Goal: Task Accomplishment & Management: Manage account settings

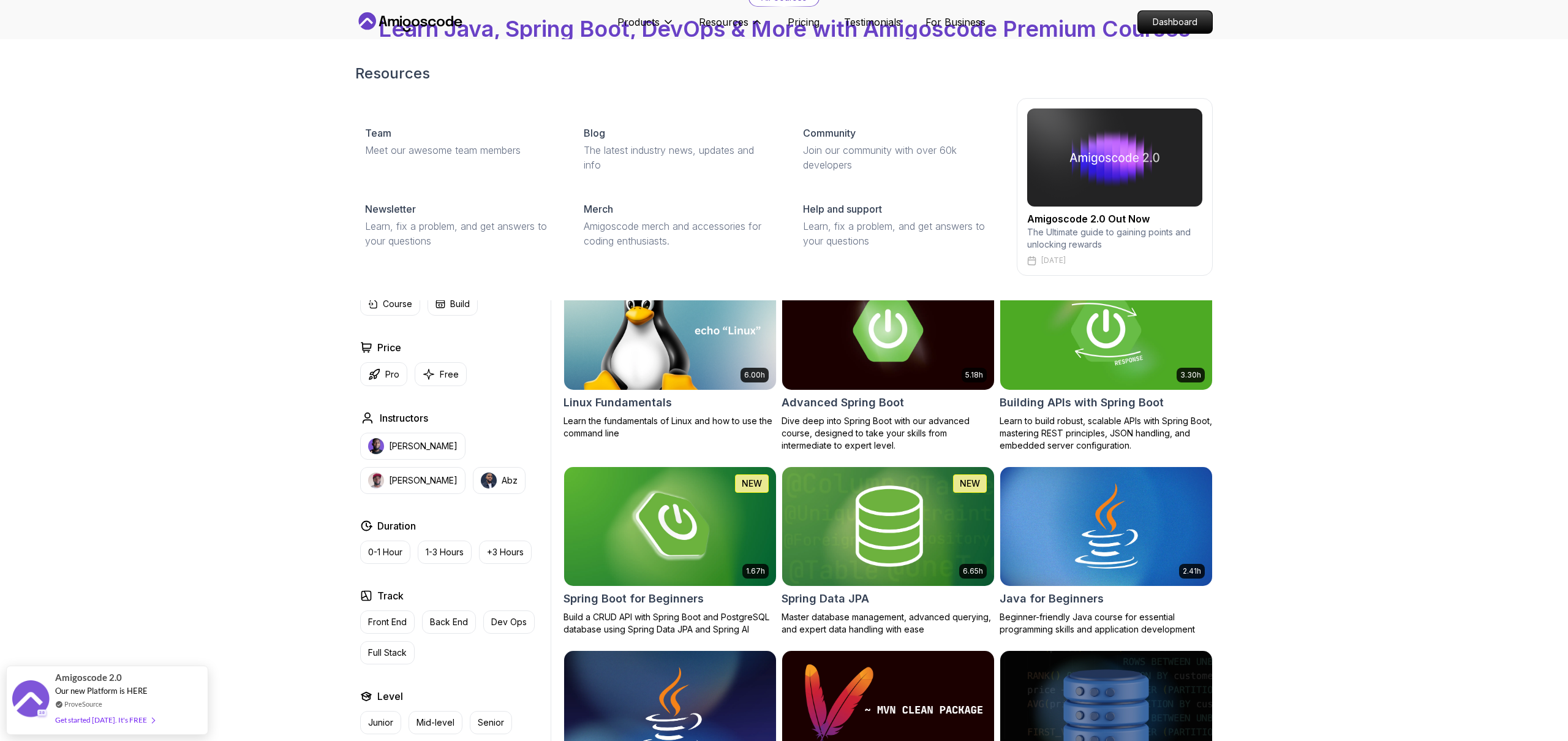
scroll to position [34, 0]
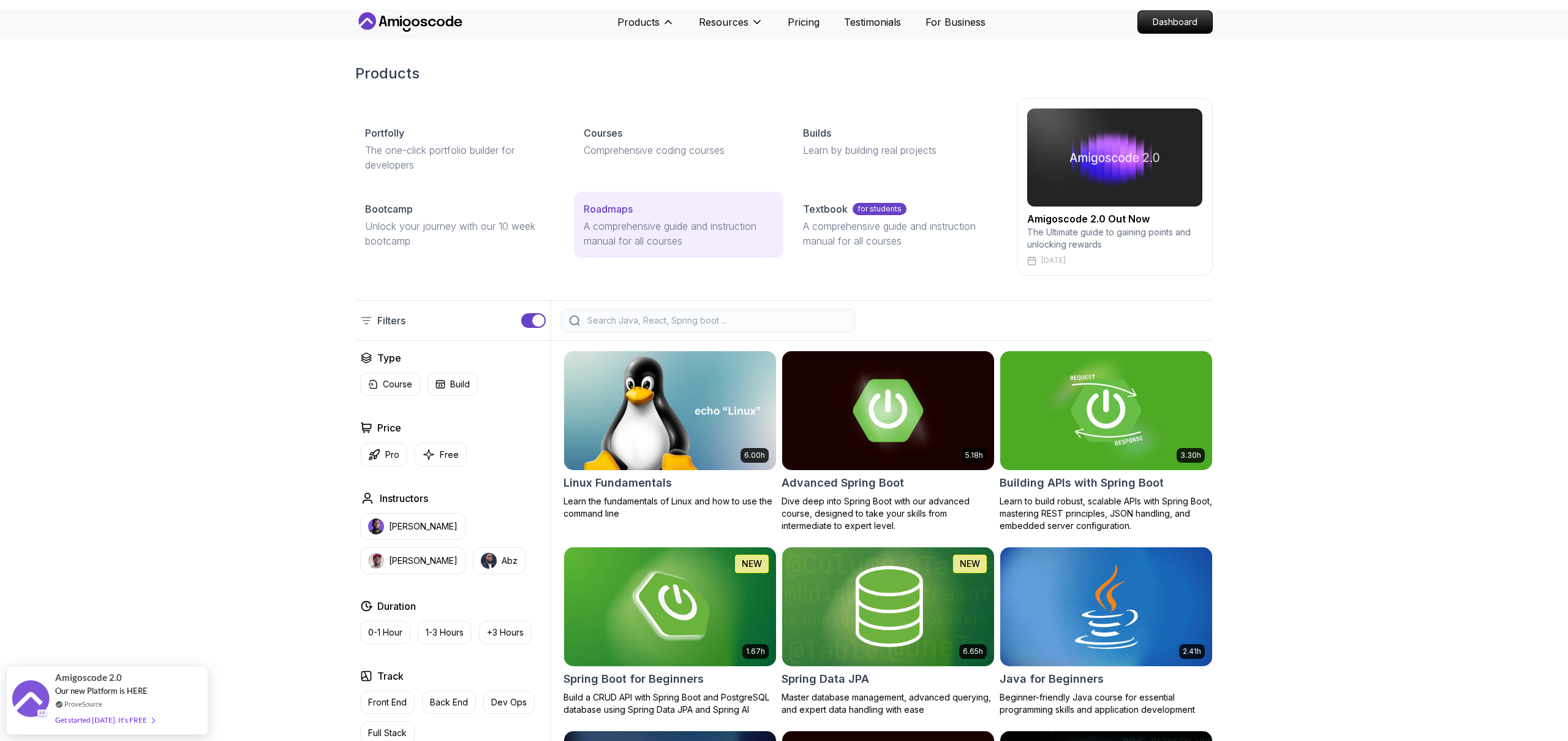
click at [639, 224] on p "A comprehensive guide and instruction manual for all courses" at bounding box center [677, 234] width 189 height 30
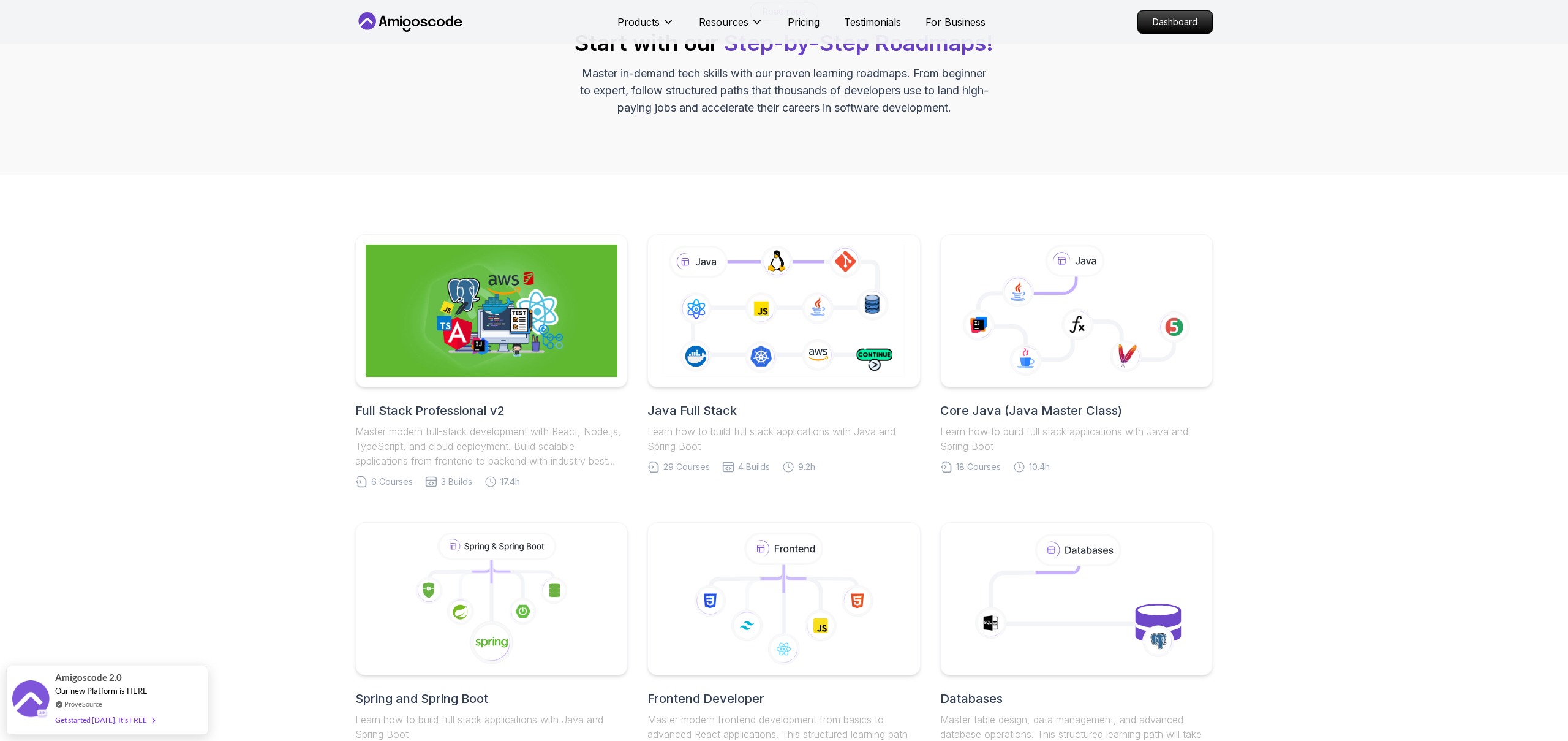
scroll to position [145, 0]
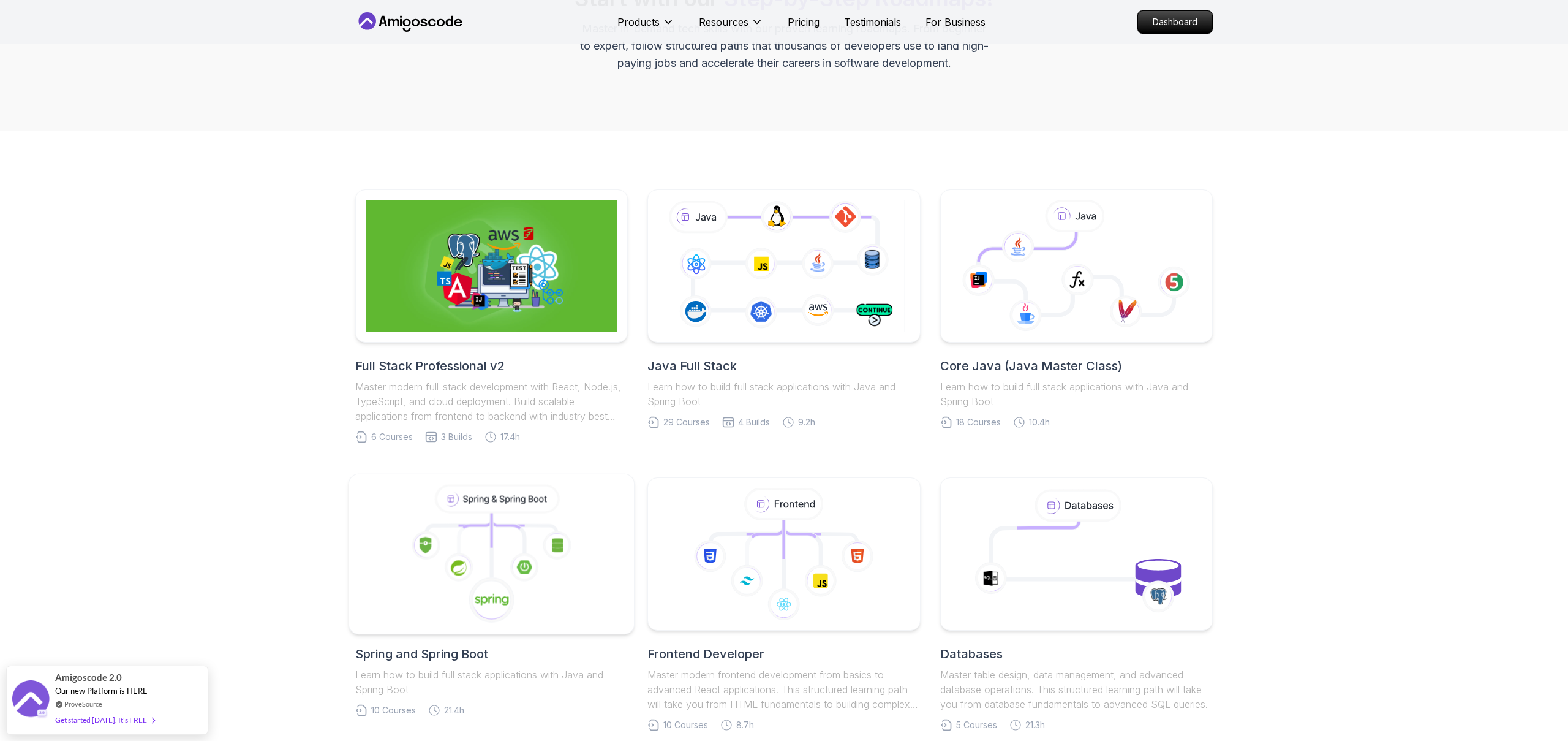
click at [398, 533] on icon at bounding box center [491, 554] width 264 height 139
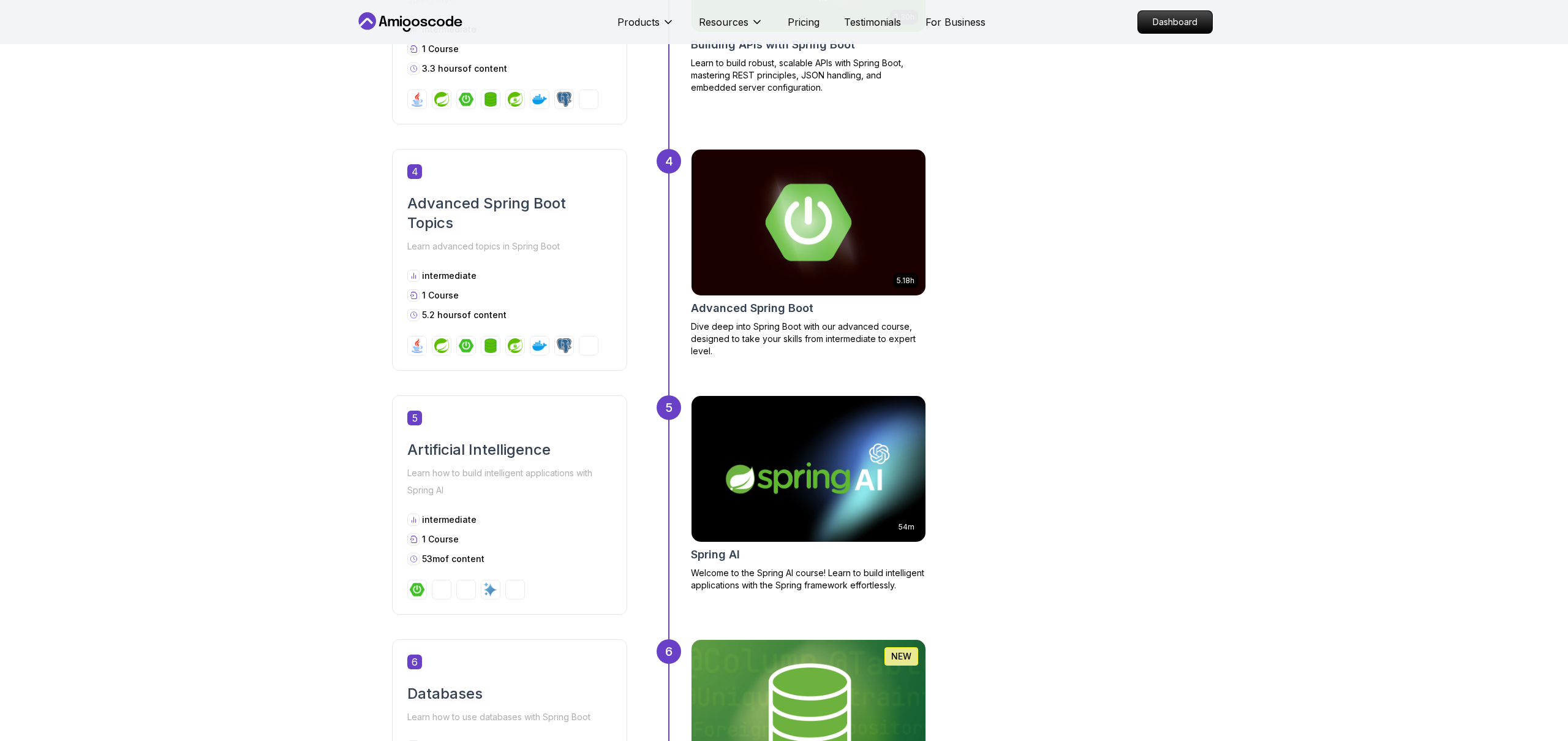
scroll to position [1135, 0]
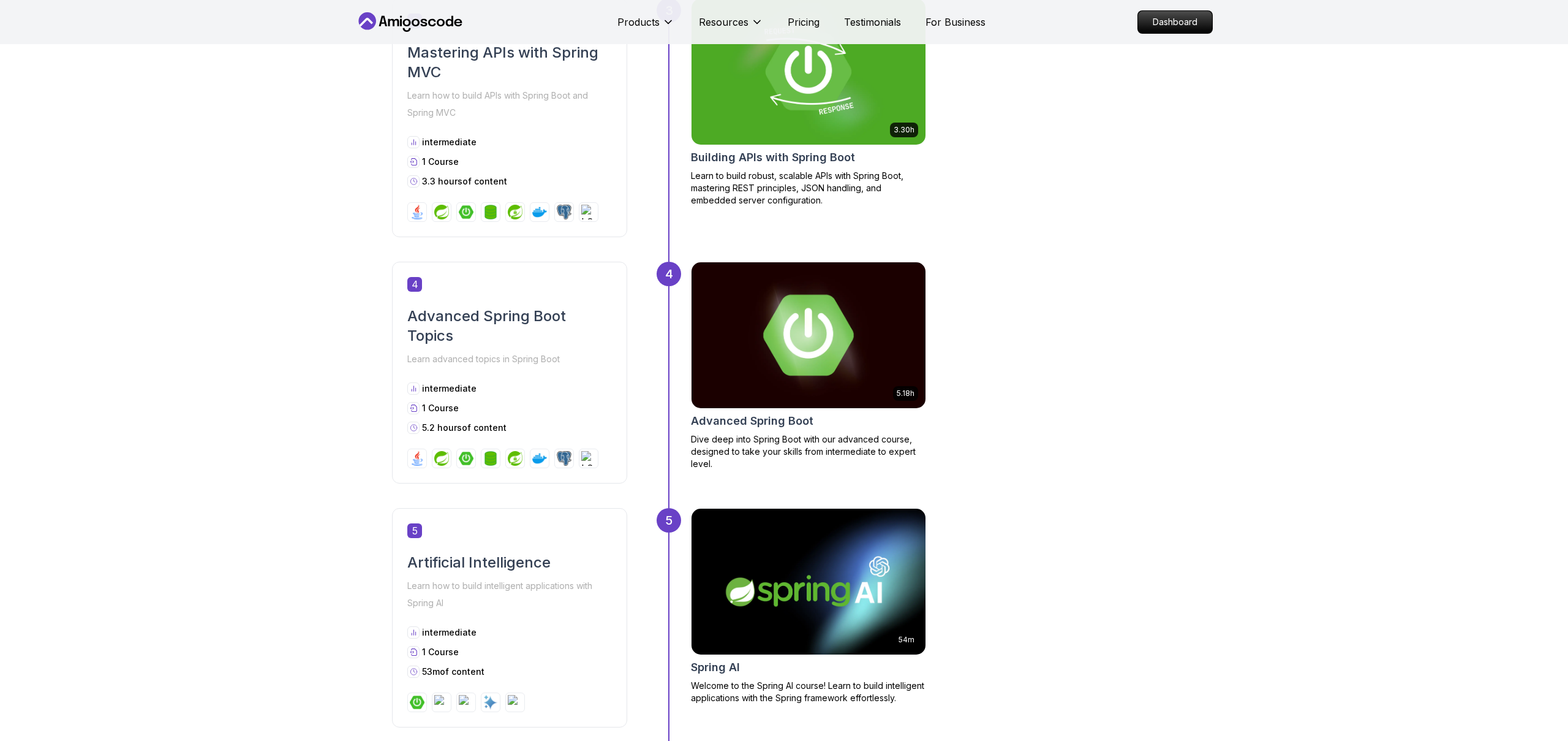
click at [749, 419] on h2 "Advanced Spring Boot" at bounding box center [753, 421] width 123 height 17
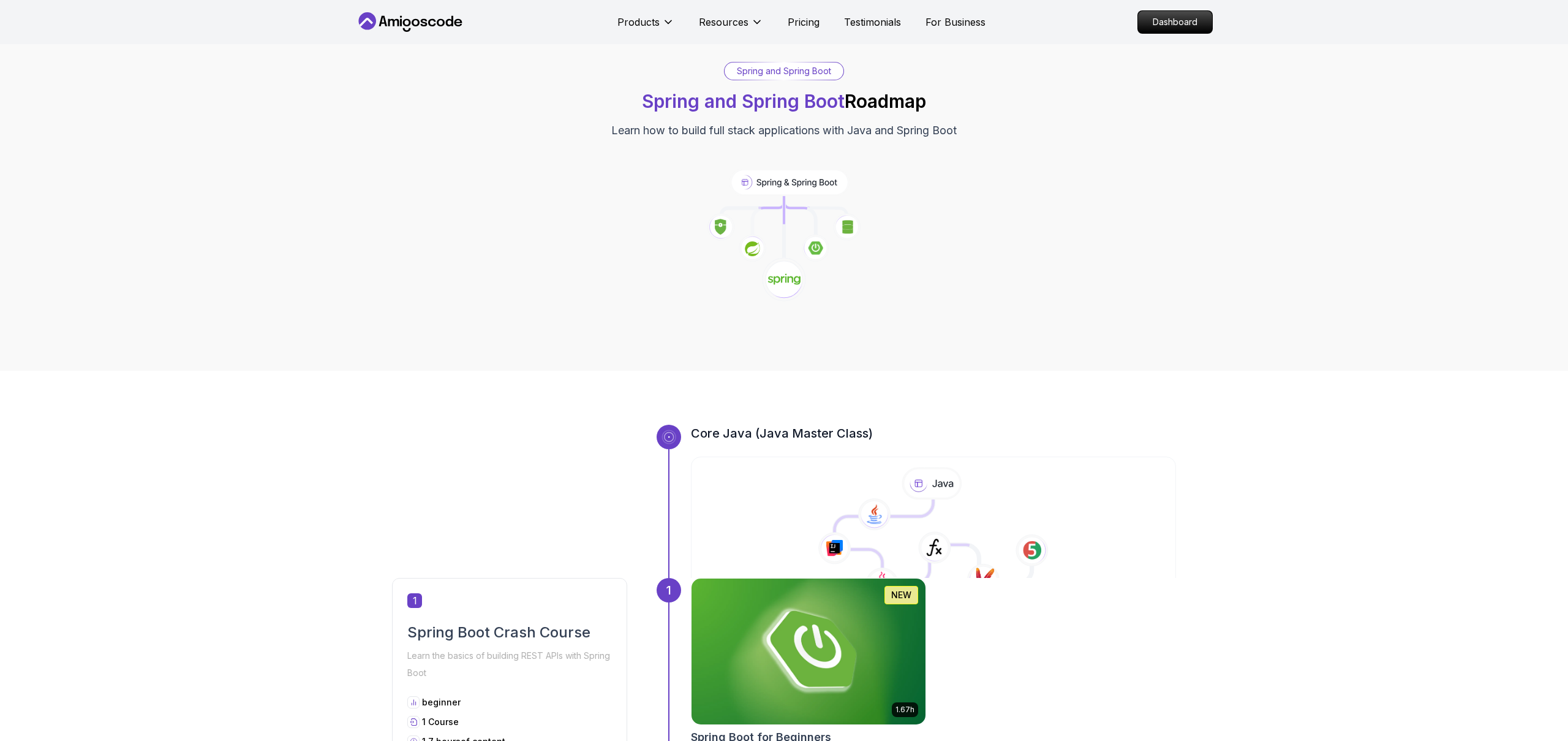
scroll to position [0, 0]
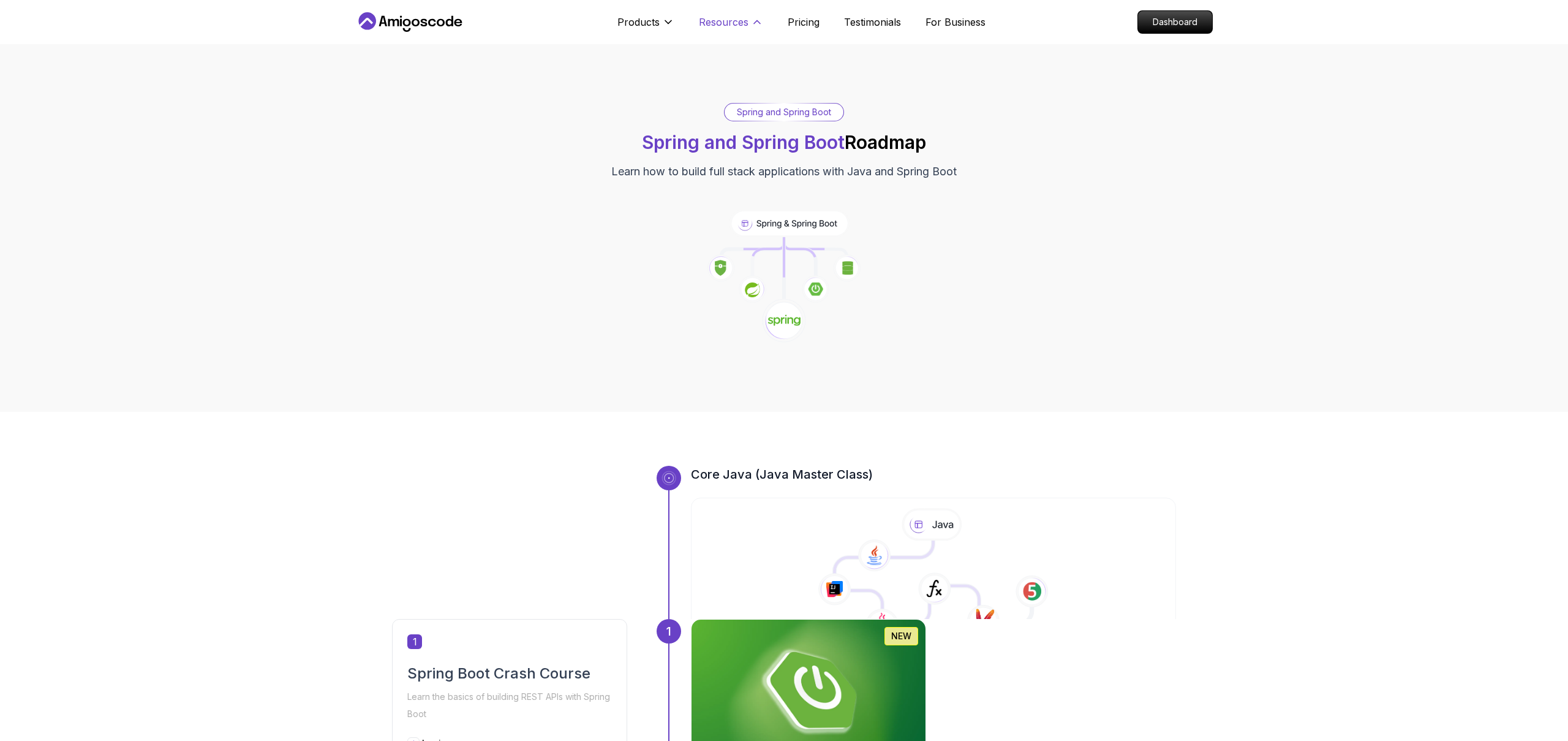
click at [742, 24] on p "Resources" at bounding box center [723, 22] width 49 height 15
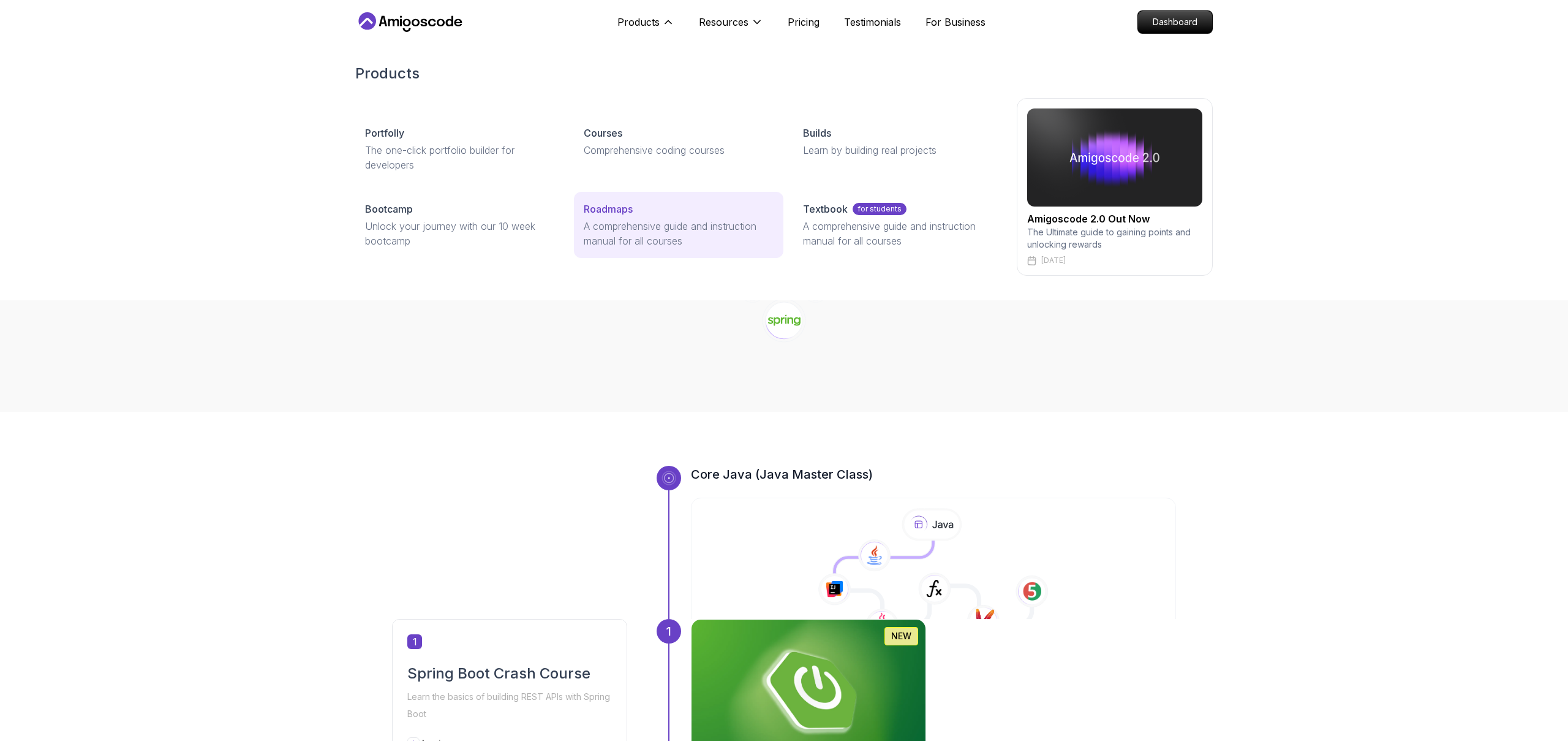
click at [632, 220] on p "A comprehensive guide and instruction manual for all courses" at bounding box center [677, 234] width 189 height 30
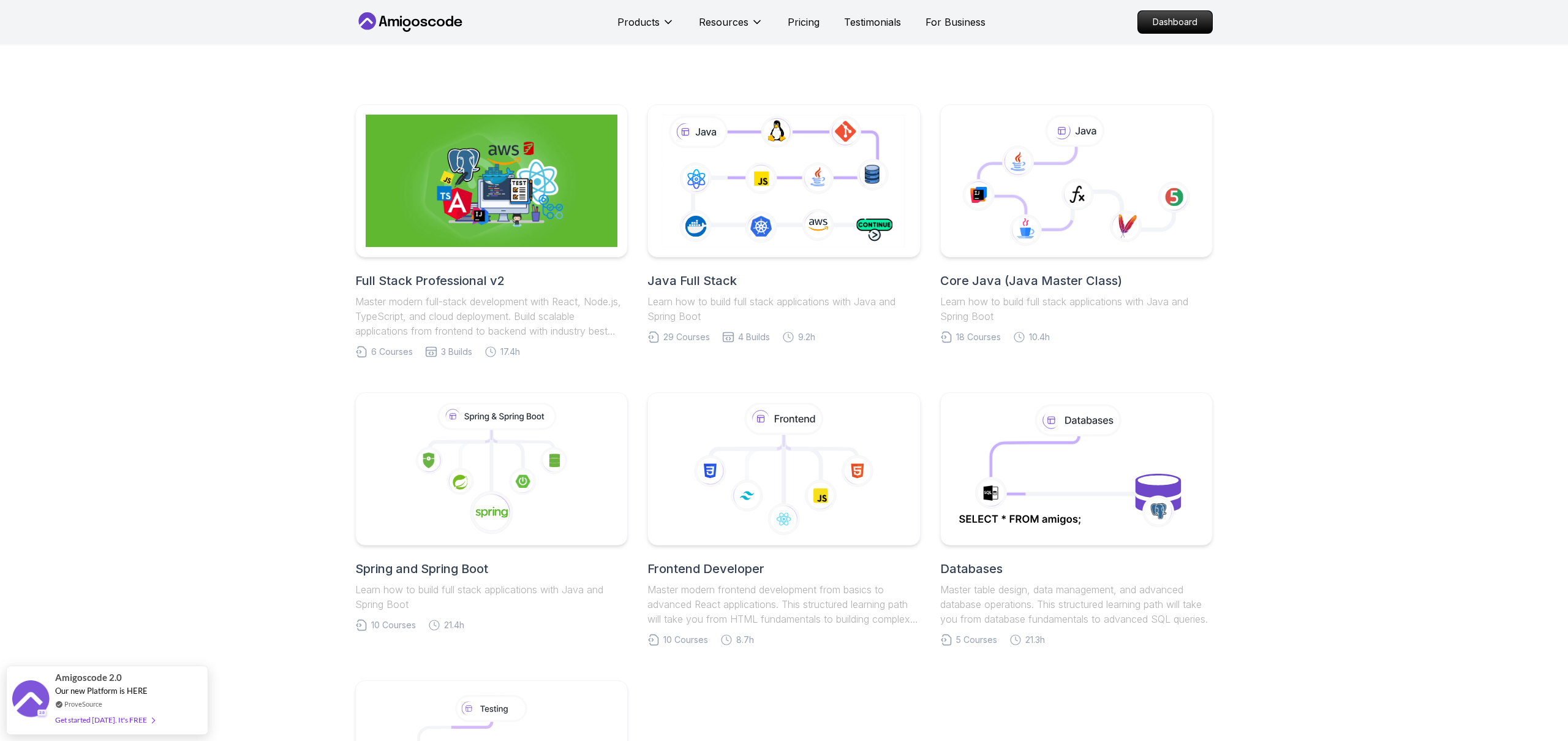
scroll to position [144, 0]
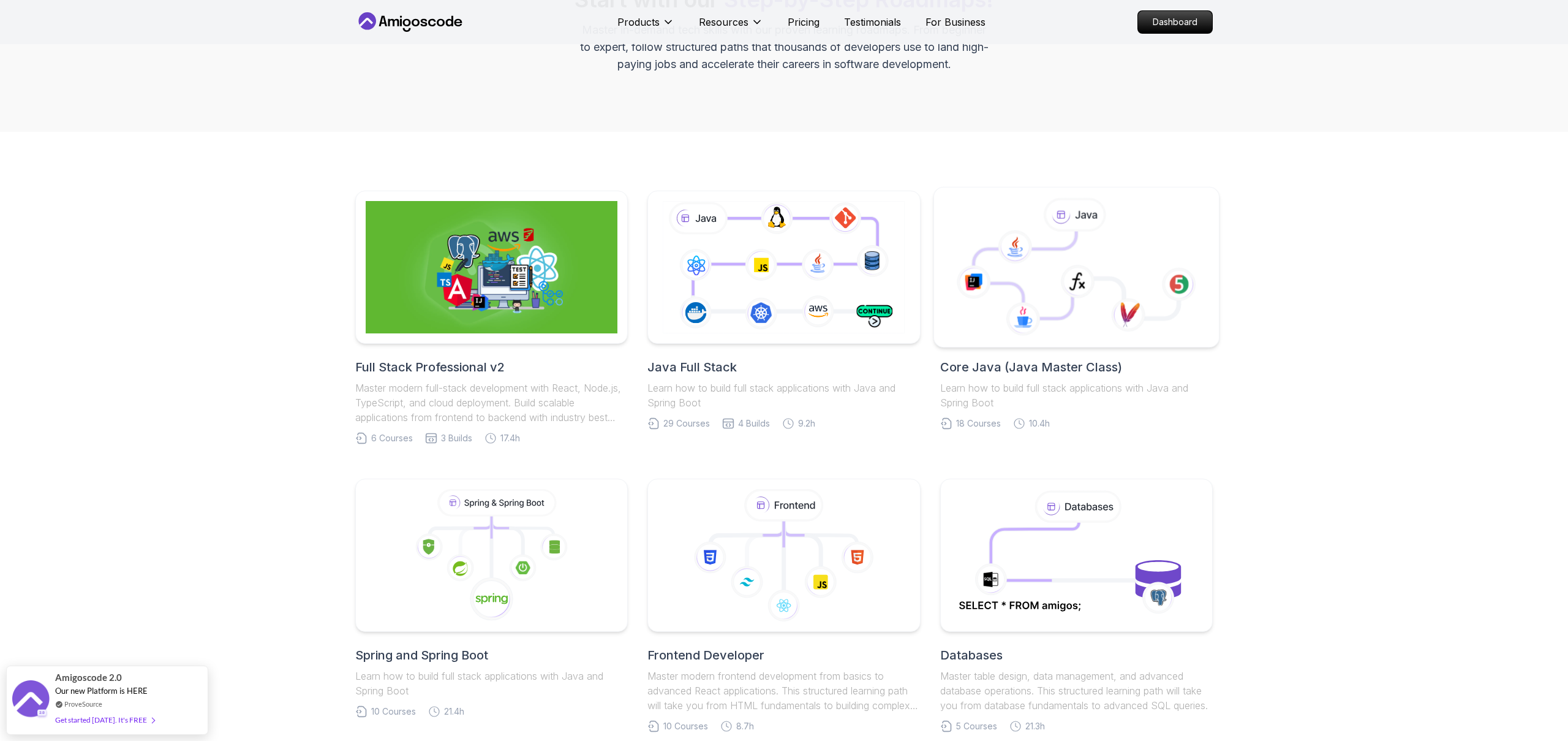
click at [1121, 270] on icon at bounding box center [1076, 275] width 206 height 87
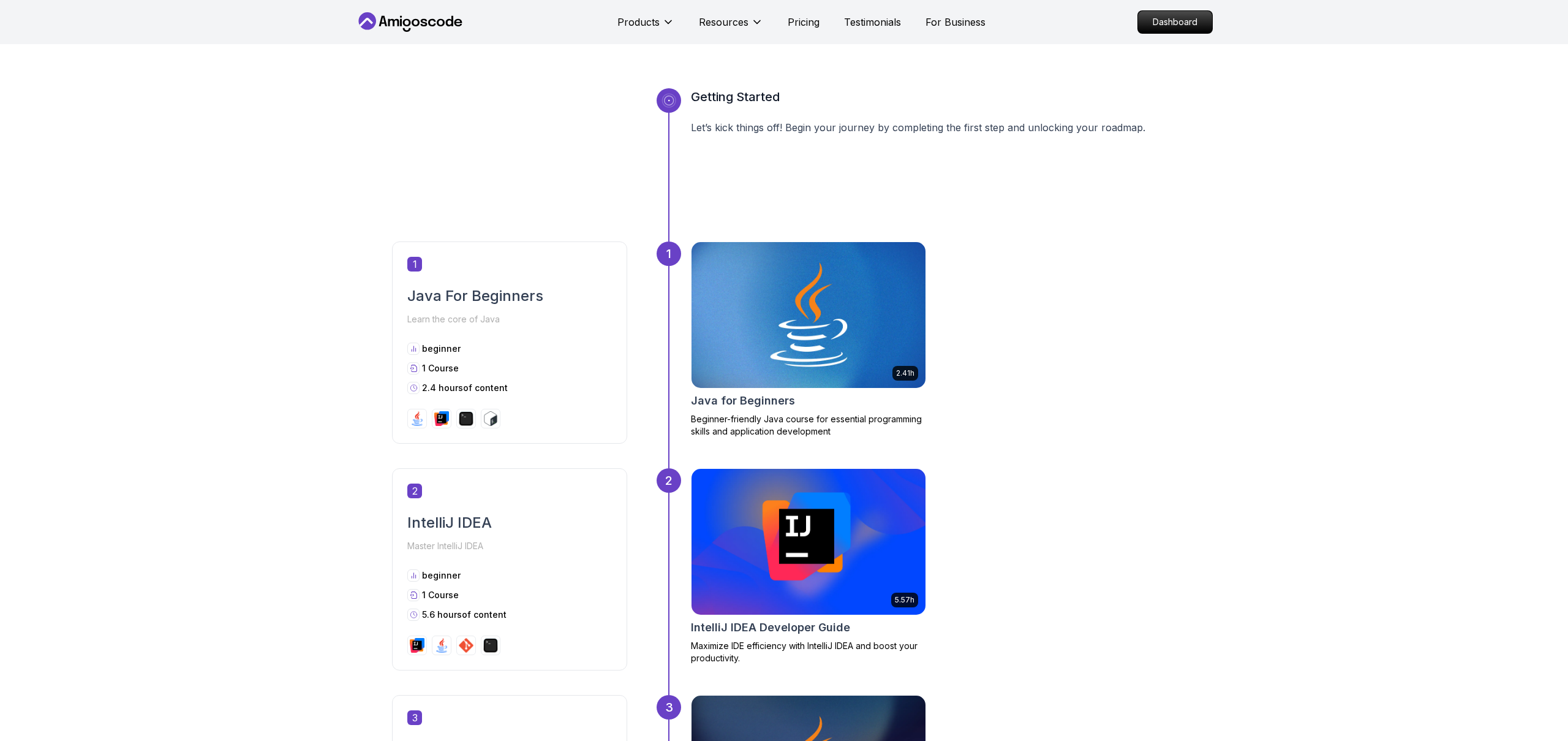
scroll to position [512, 0]
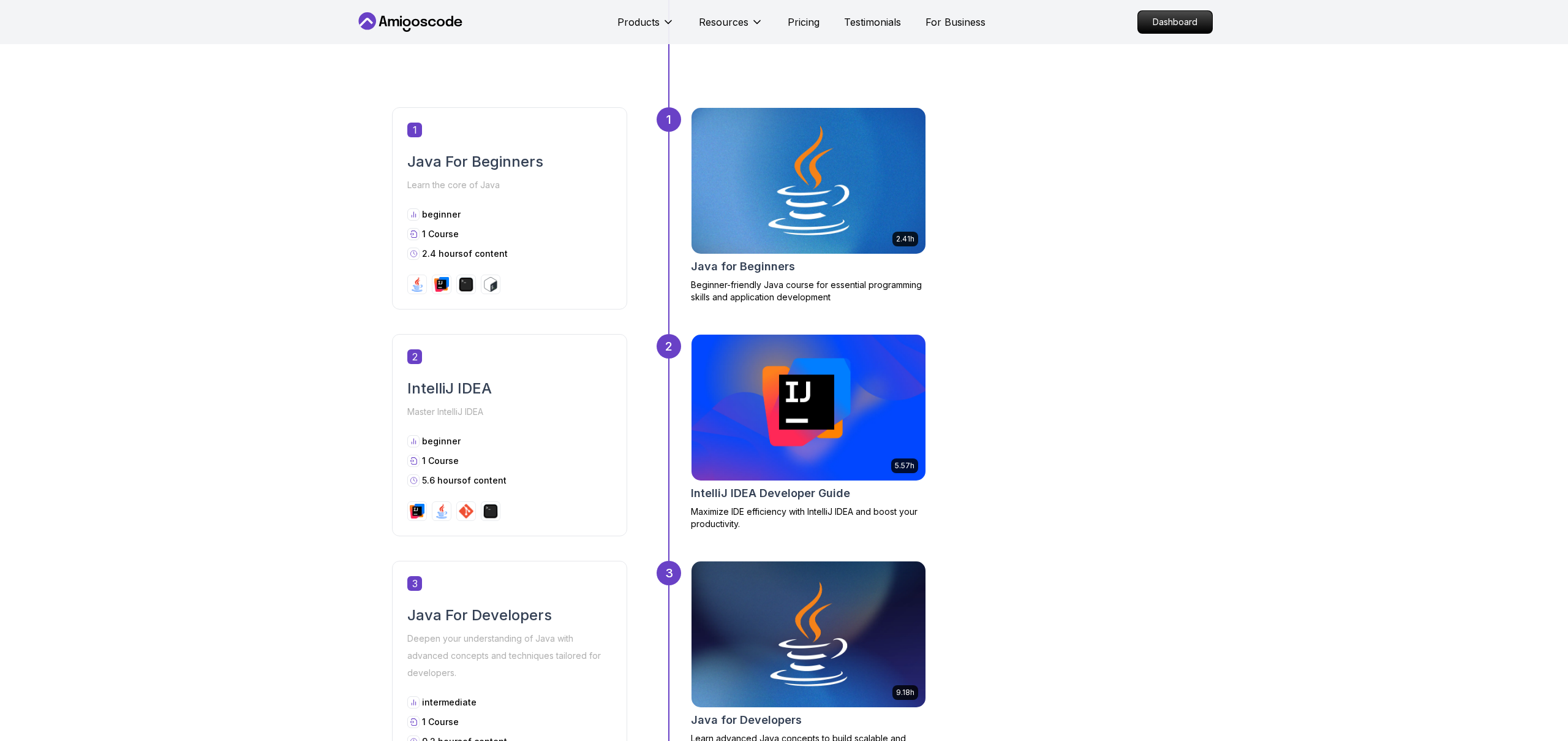
click at [803, 178] on img at bounding box center [809, 181] width 246 height 154
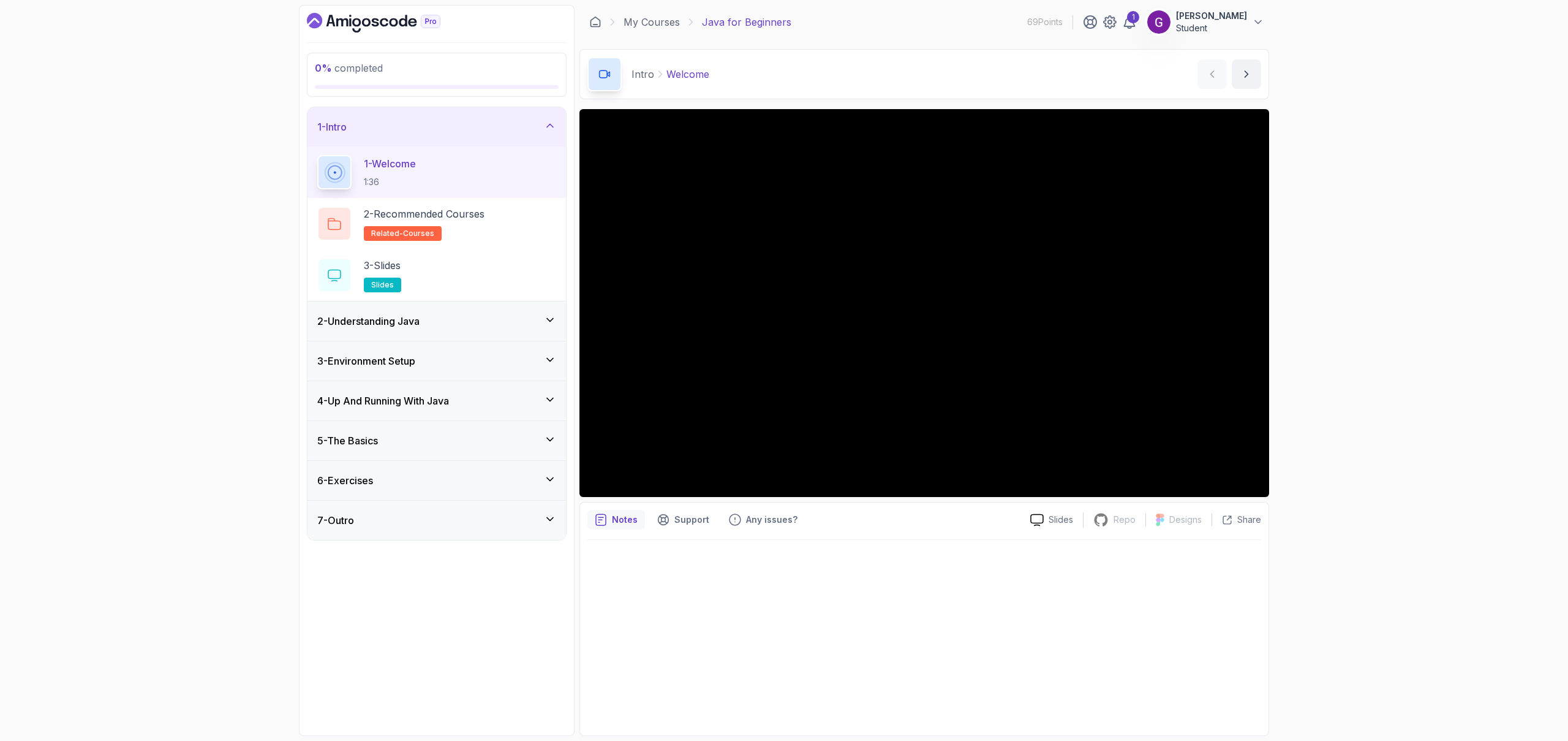
click at [463, 328] on div "2 - Understanding Java" at bounding box center [436, 321] width 239 height 15
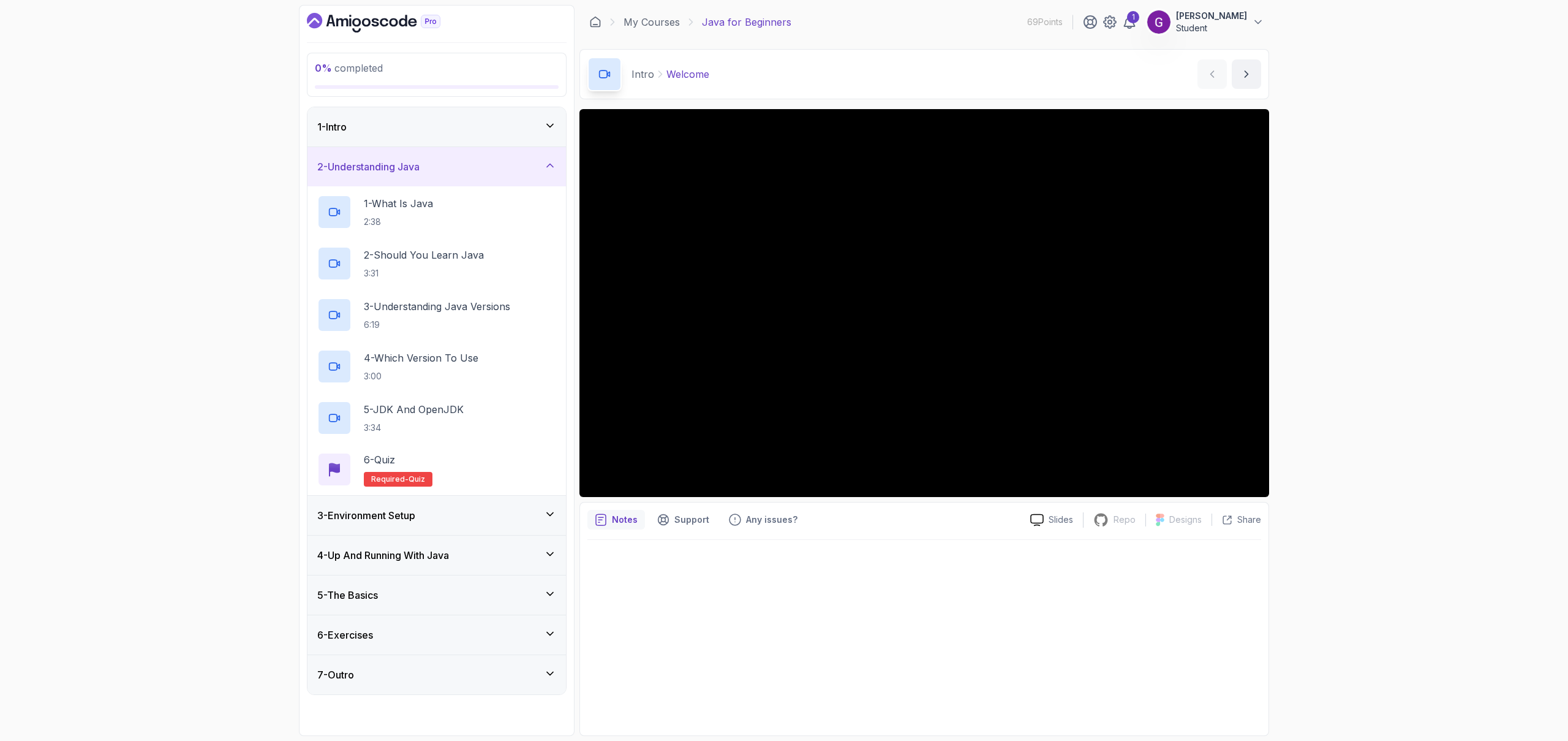
click at [410, 527] on div "3 - Environment Setup" at bounding box center [436, 516] width 259 height 39
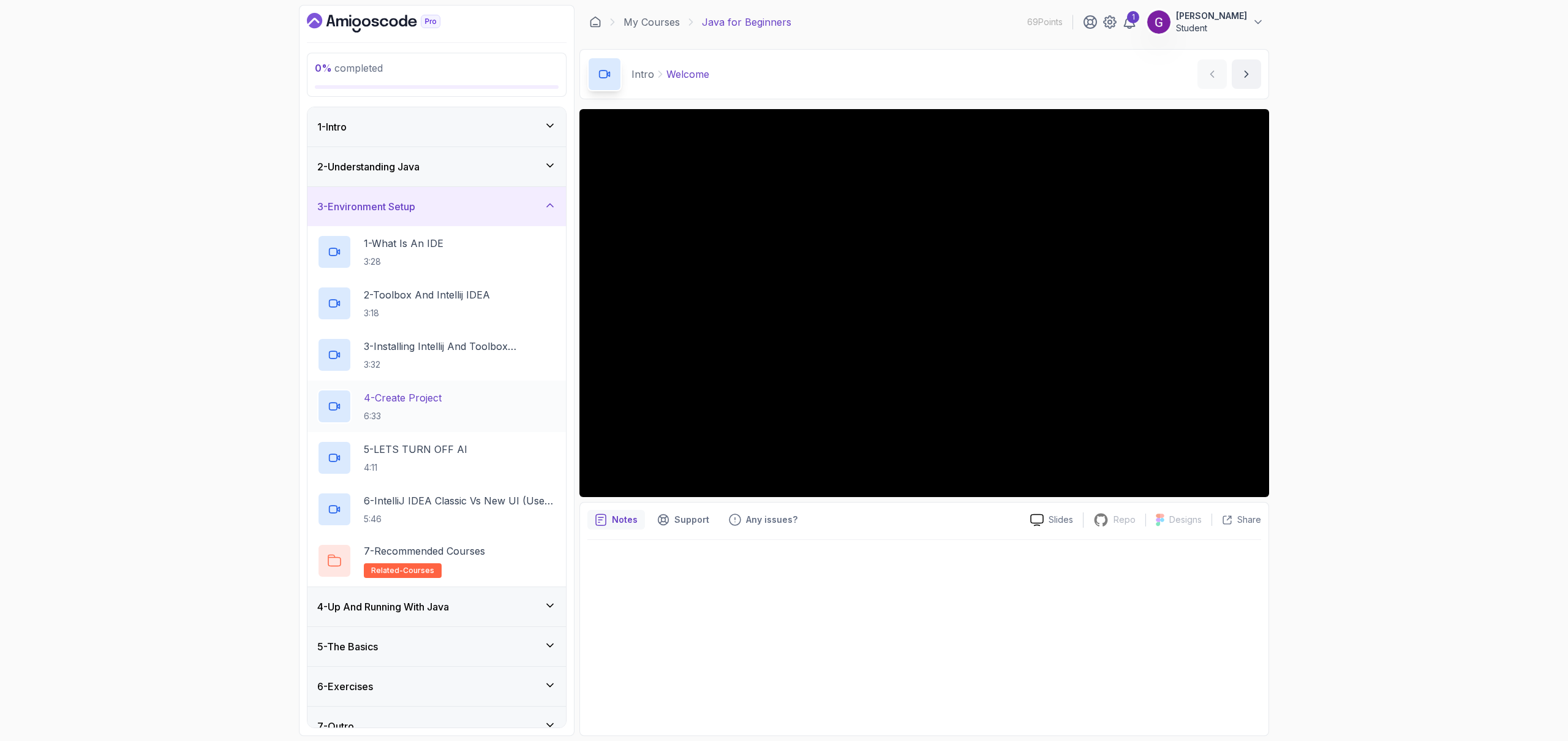
scroll to position [19, 0]
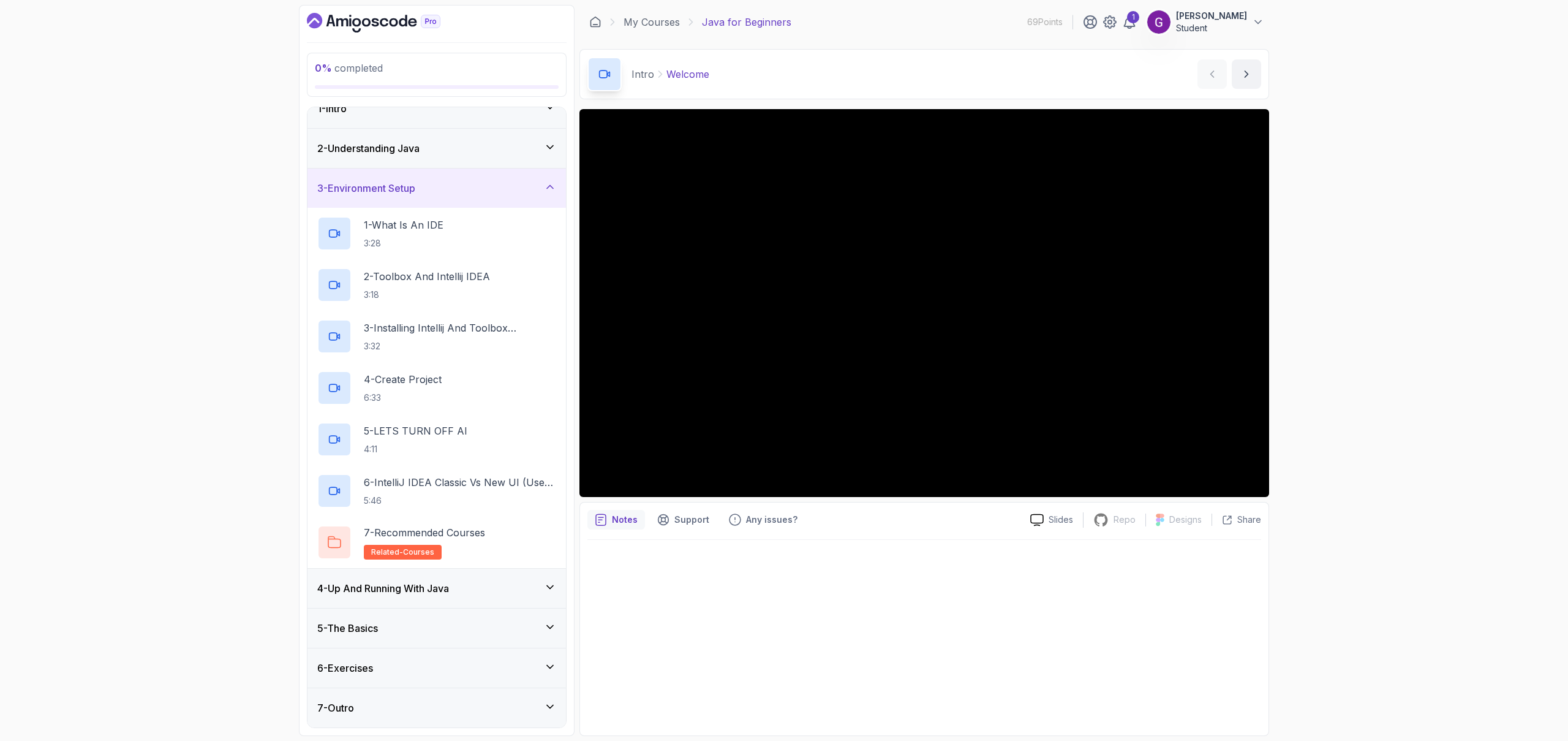
click at [419, 593] on h3 "4 - Up And Running With Java" at bounding box center [383, 588] width 132 height 15
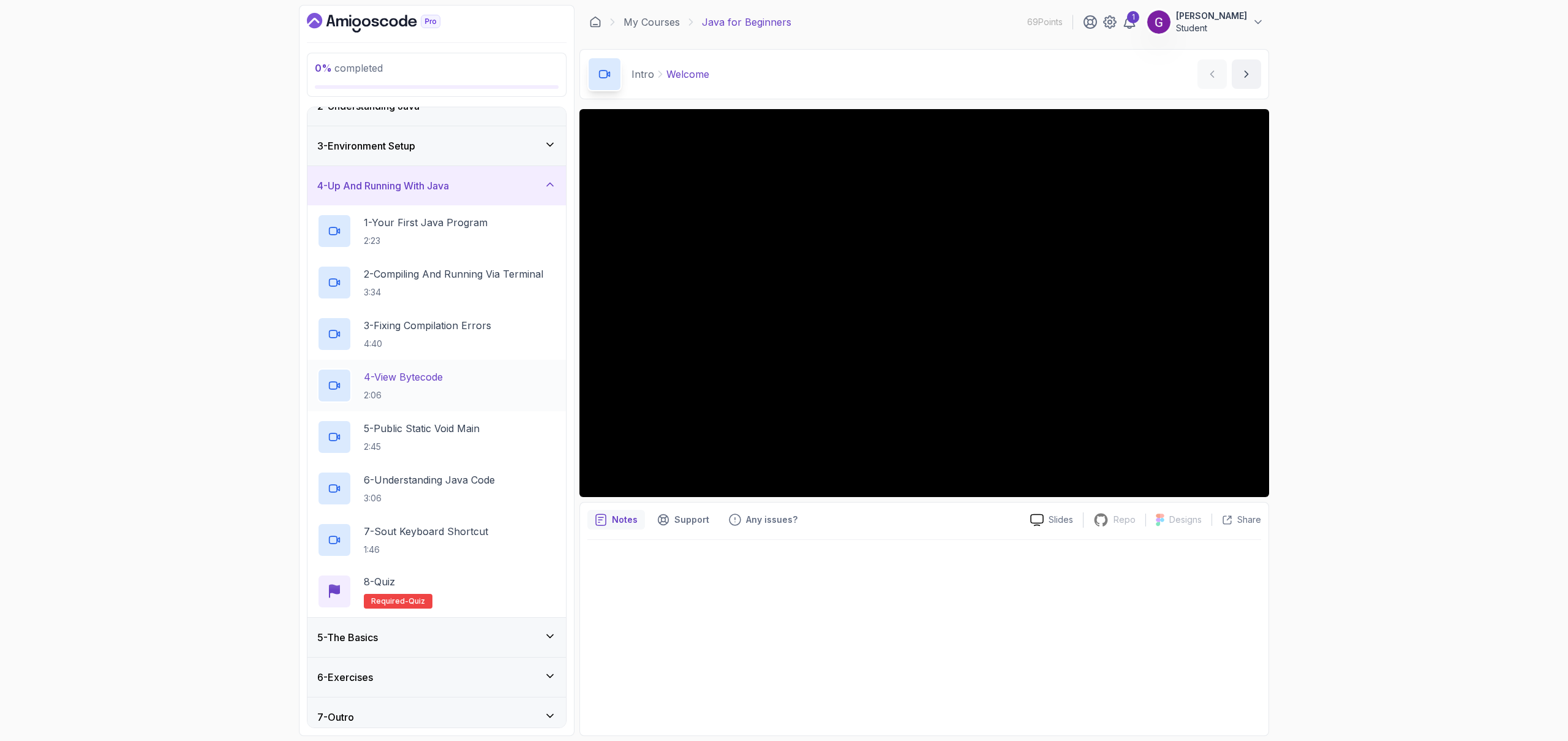
scroll to position [70, 0]
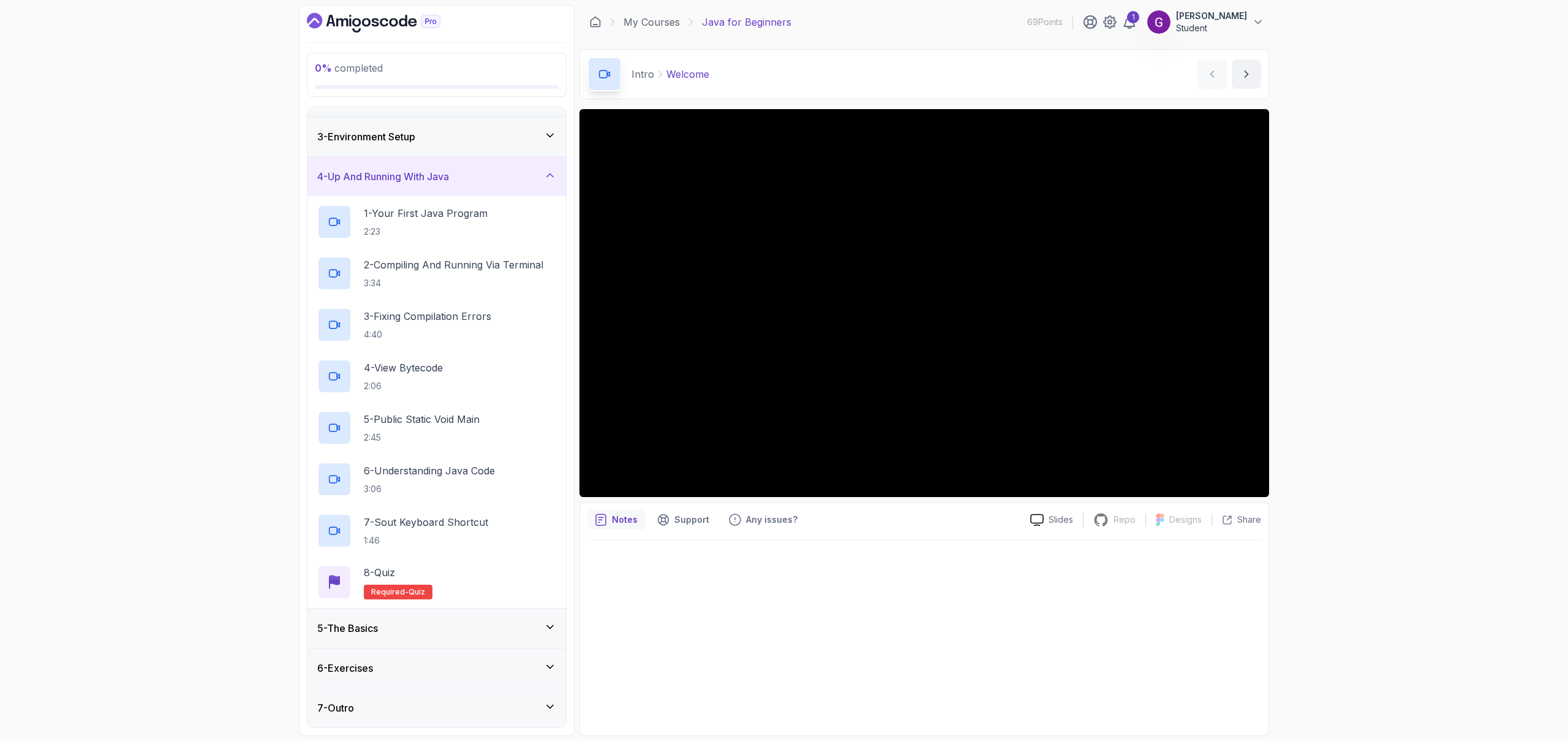
click at [401, 622] on div "5 - The Basics" at bounding box center [436, 628] width 239 height 15
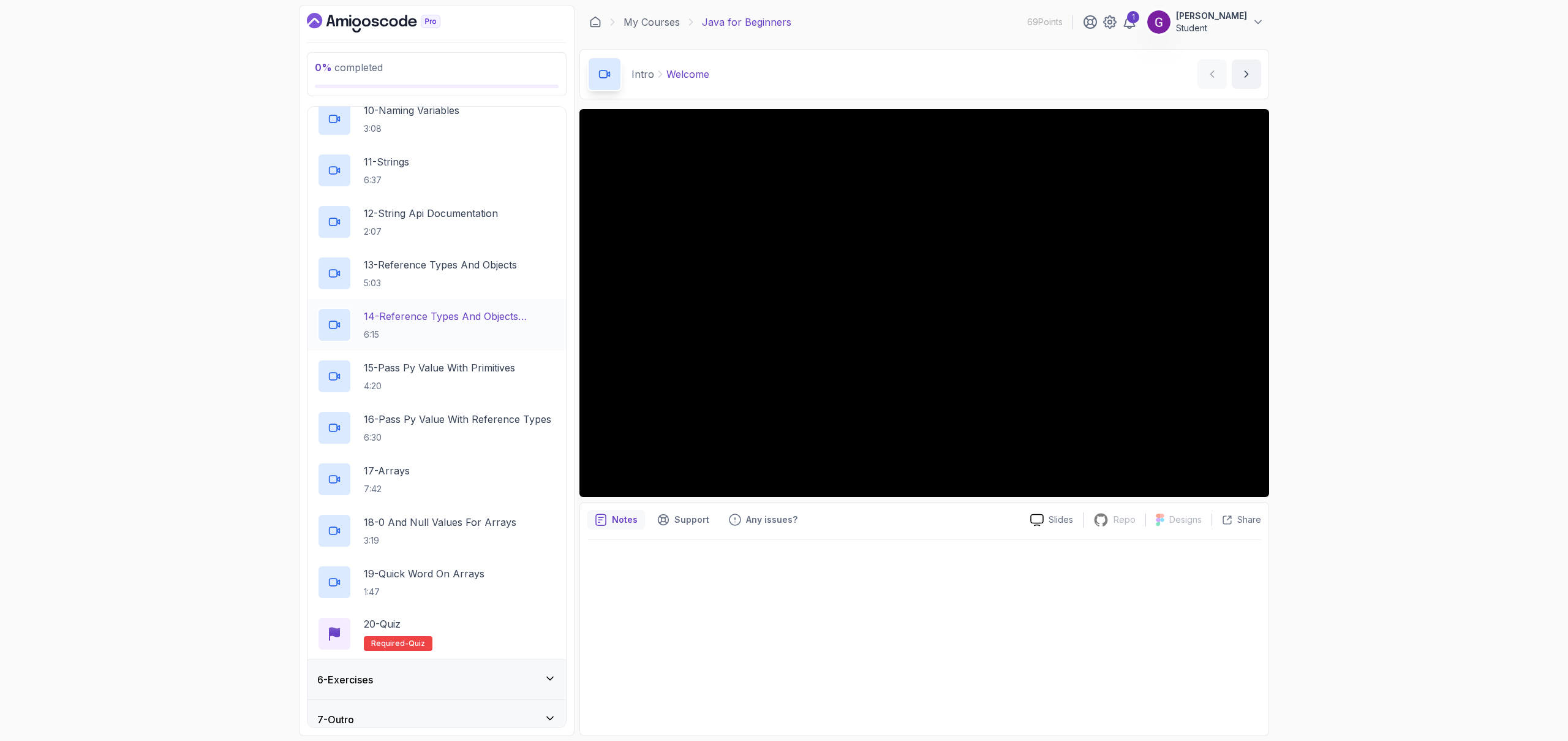
scroll to position [687, 0]
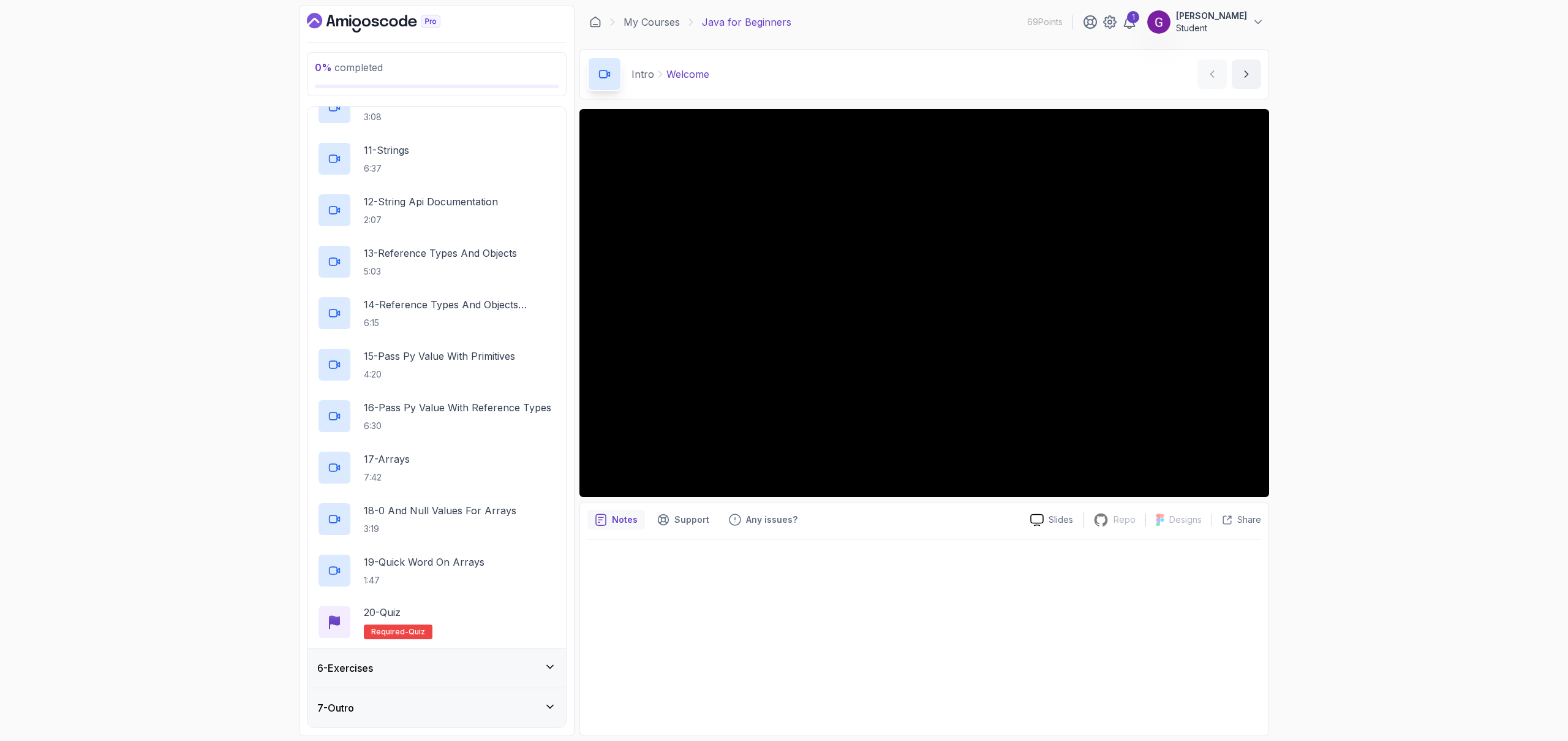
click at [394, 667] on div "6 - Exercises" at bounding box center [436, 668] width 239 height 15
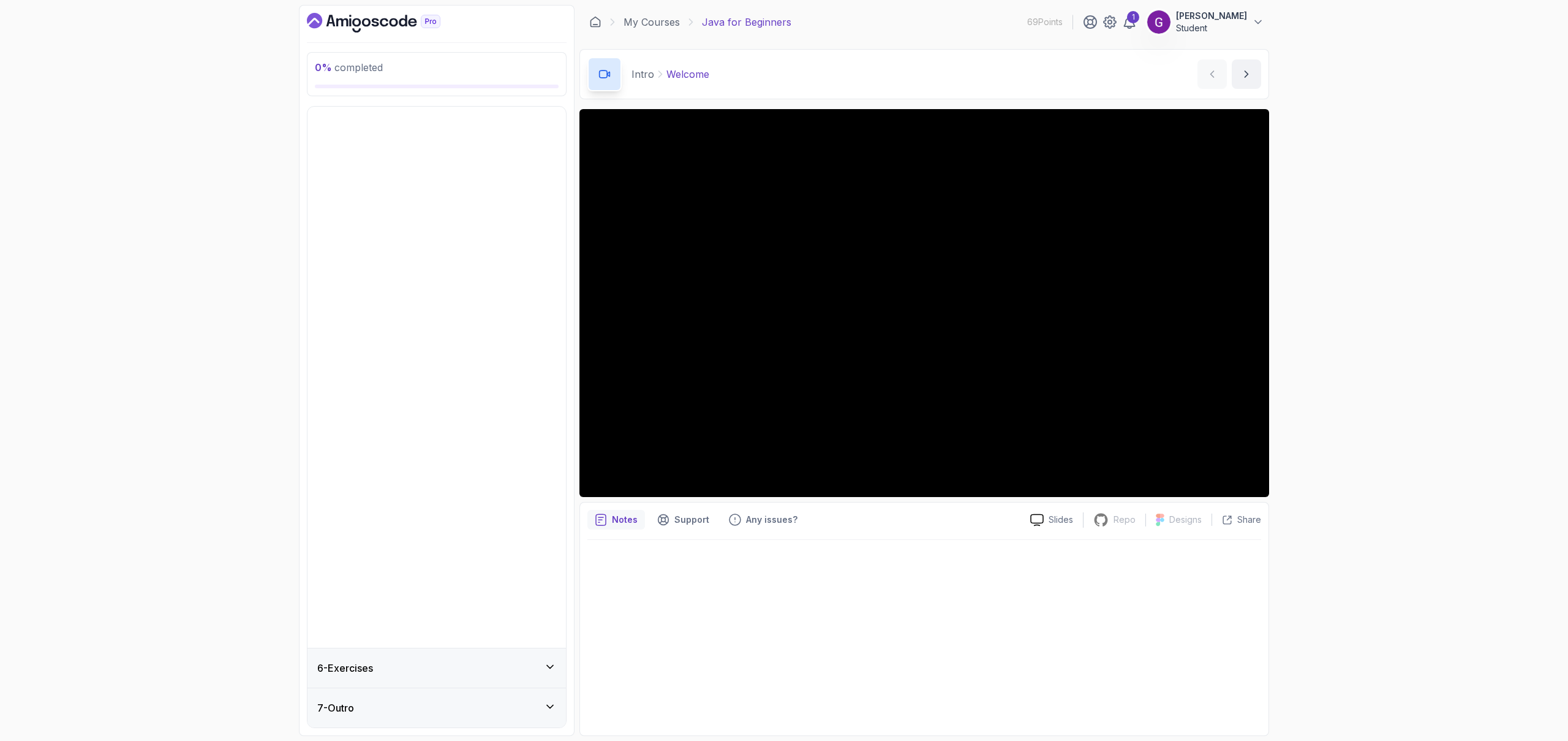
scroll to position [0, 0]
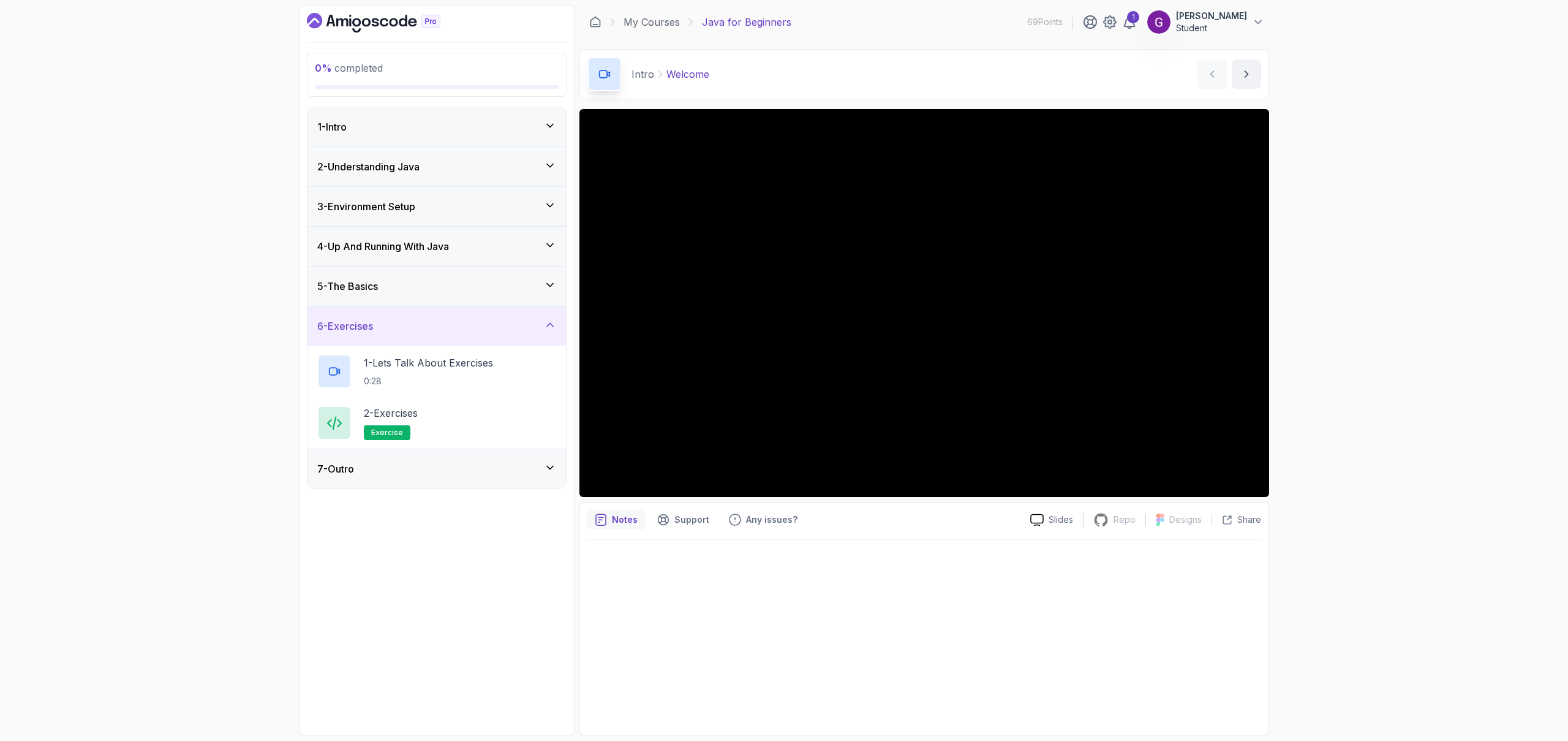
click at [426, 320] on div "6 - Exercises" at bounding box center [436, 326] width 239 height 15
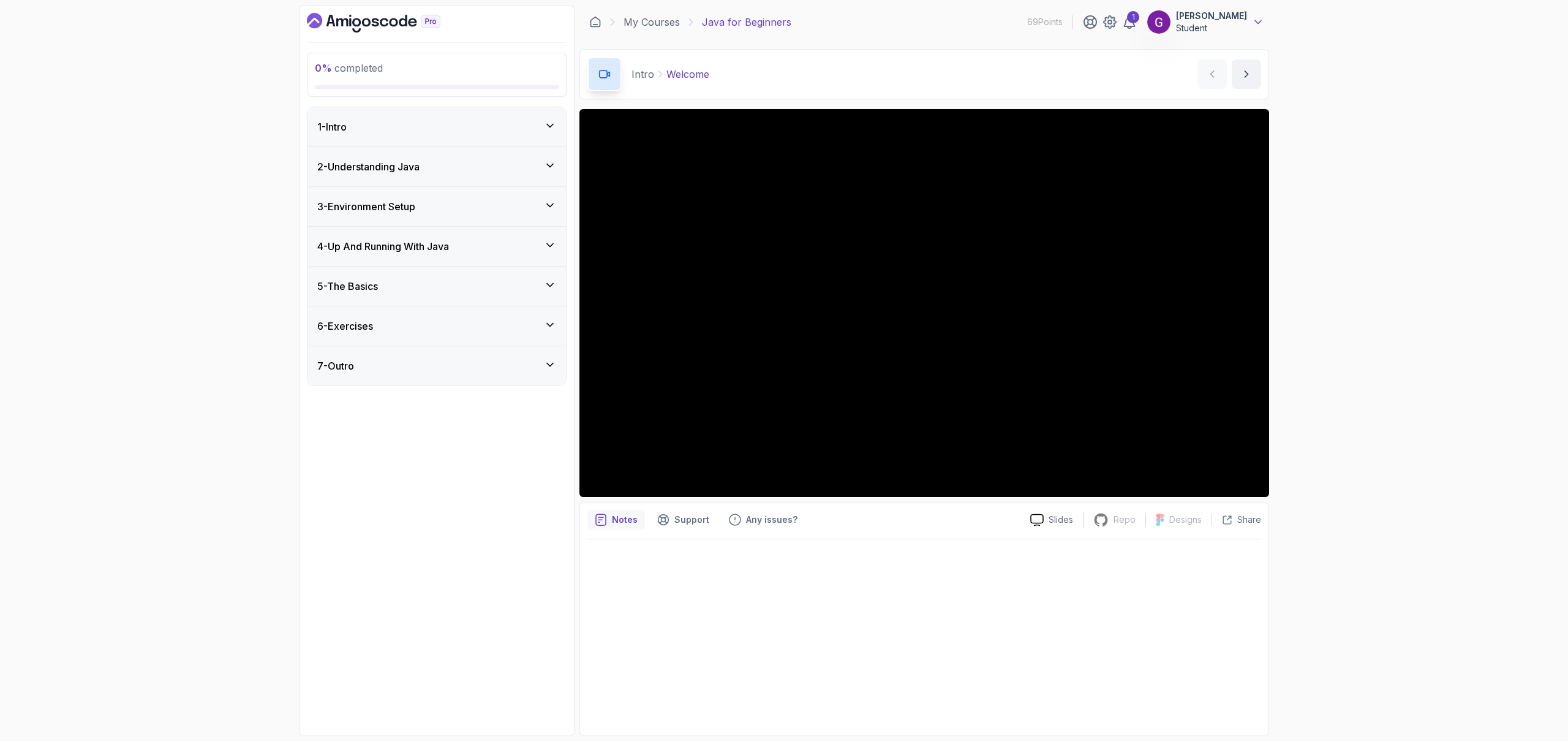
click at [1260, 23] on icon at bounding box center [1258, 21] width 12 height 12
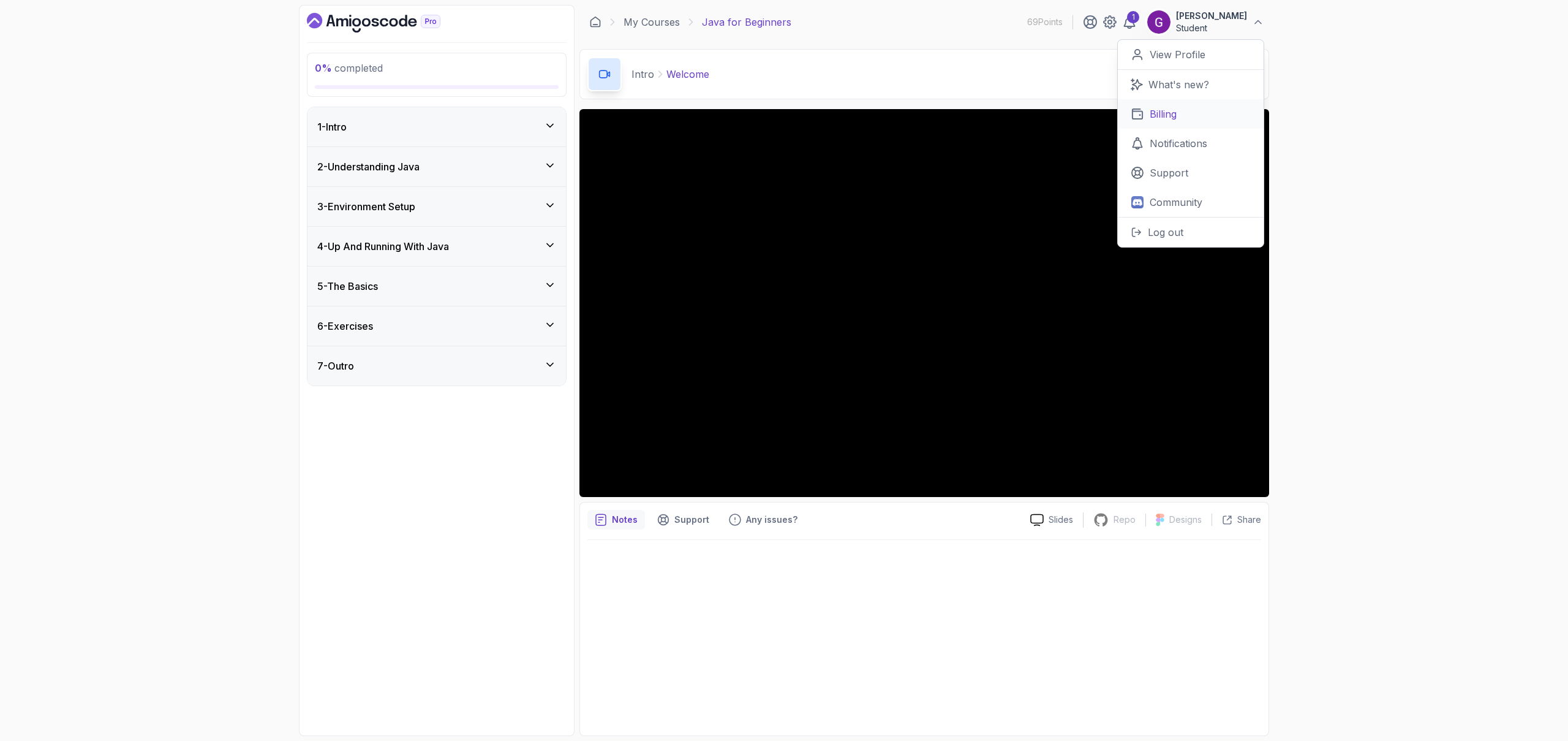
click at [1191, 116] on link "Billing" at bounding box center [1190, 115] width 146 height 30
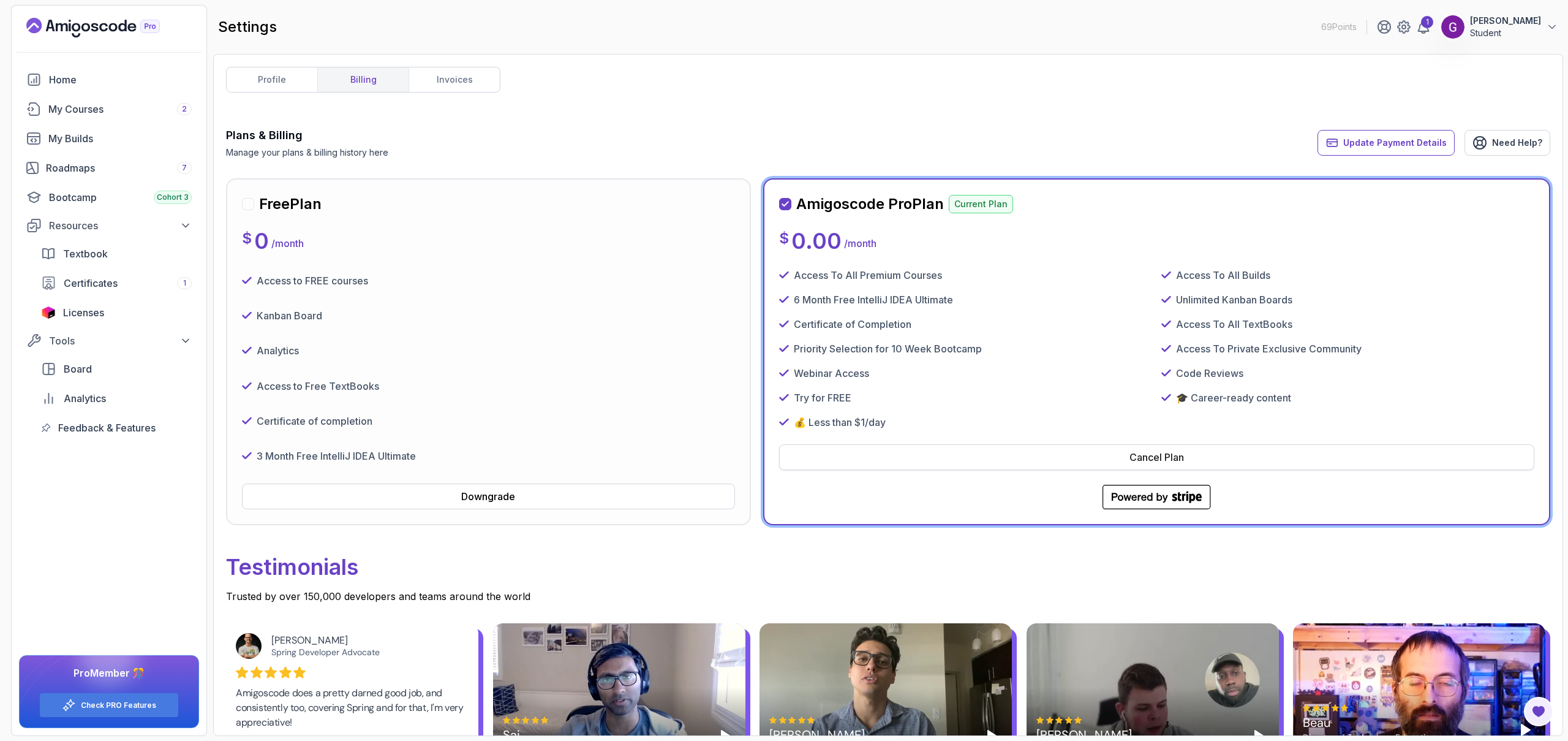
click at [1121, 450] on button "Cancel Plan" at bounding box center [1157, 457] width 756 height 26
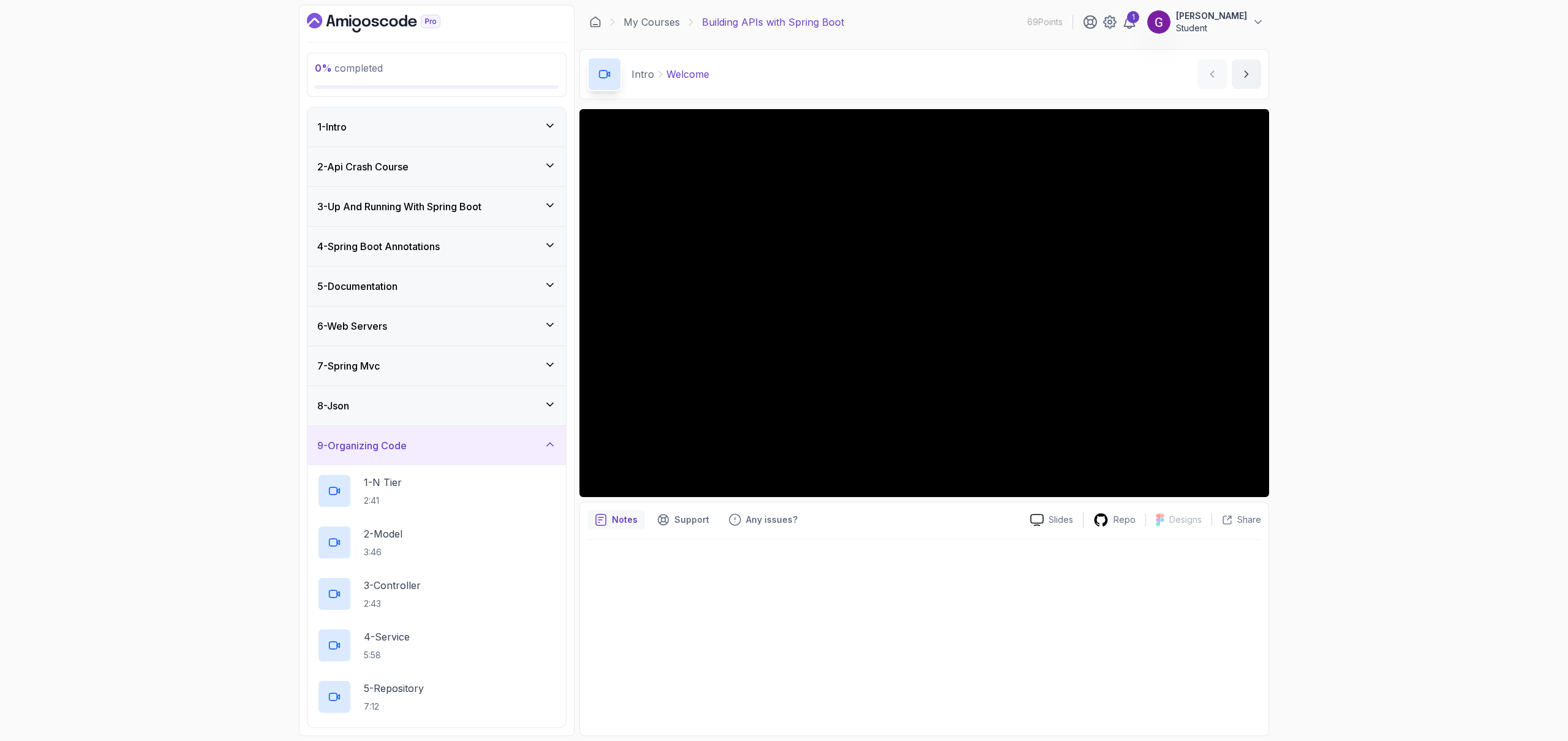
scroll to position [292, 0]
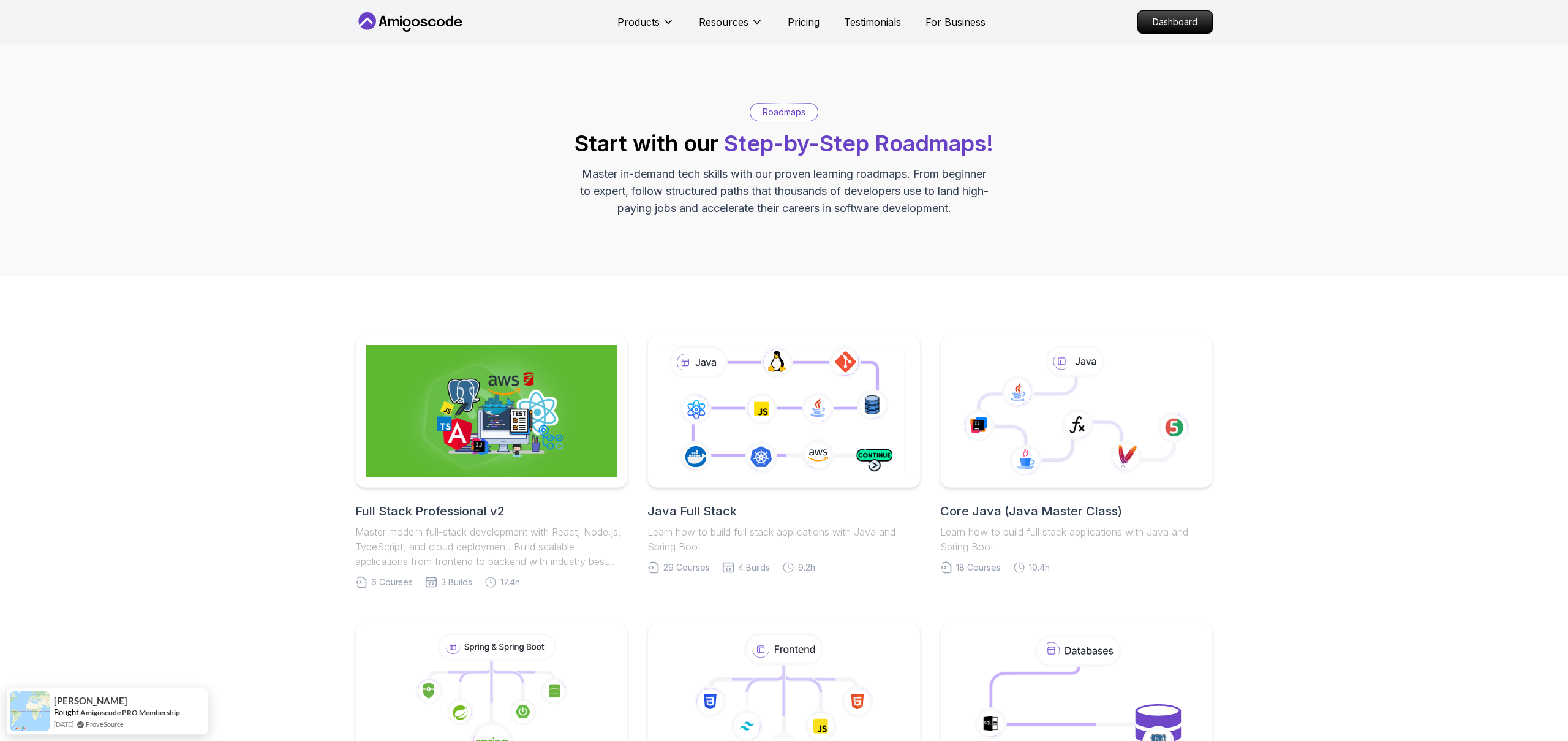
click at [434, 16] on icon at bounding box center [410, 21] width 111 height 20
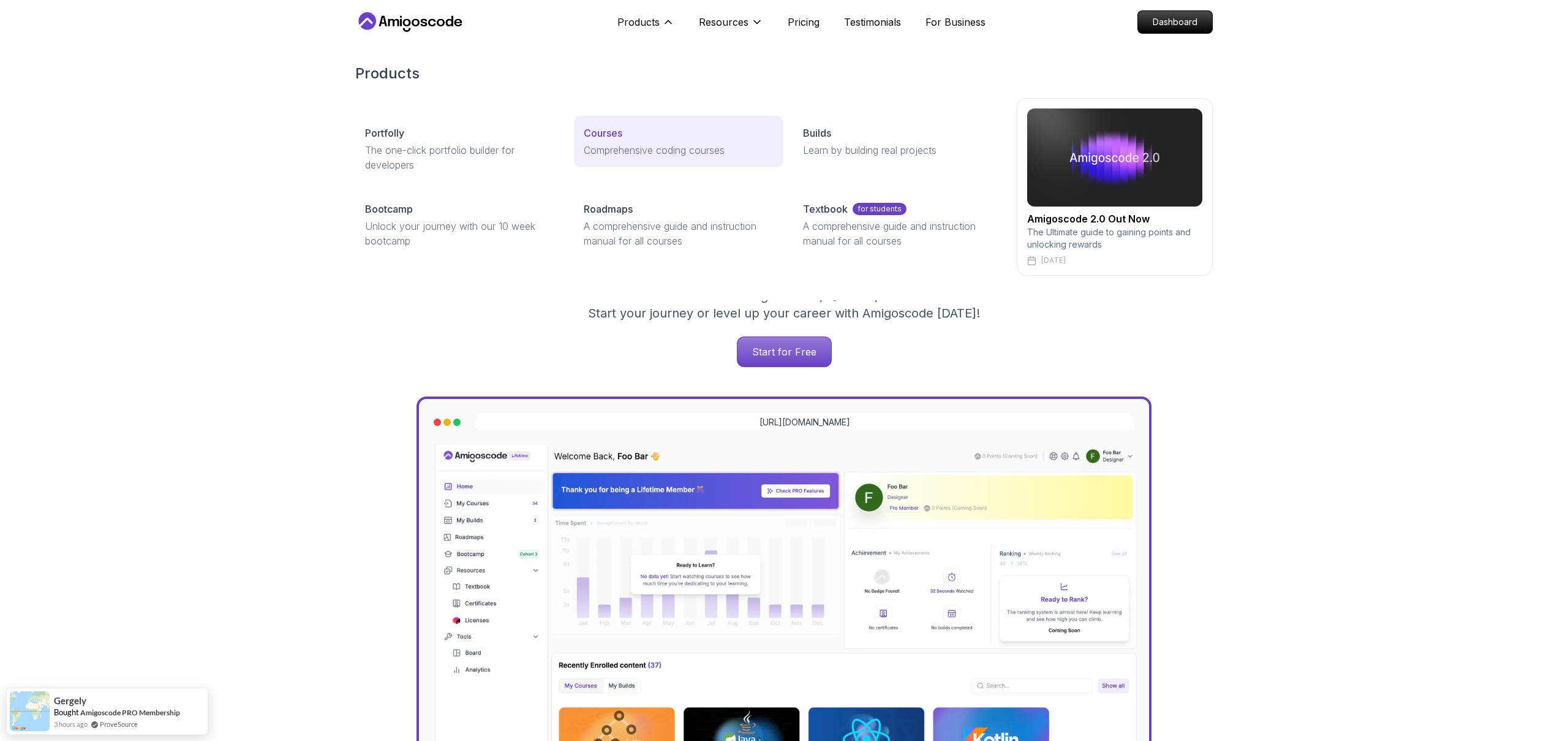
click at [622, 155] on p "Comprehensive coding courses" at bounding box center [677, 150] width 189 height 15
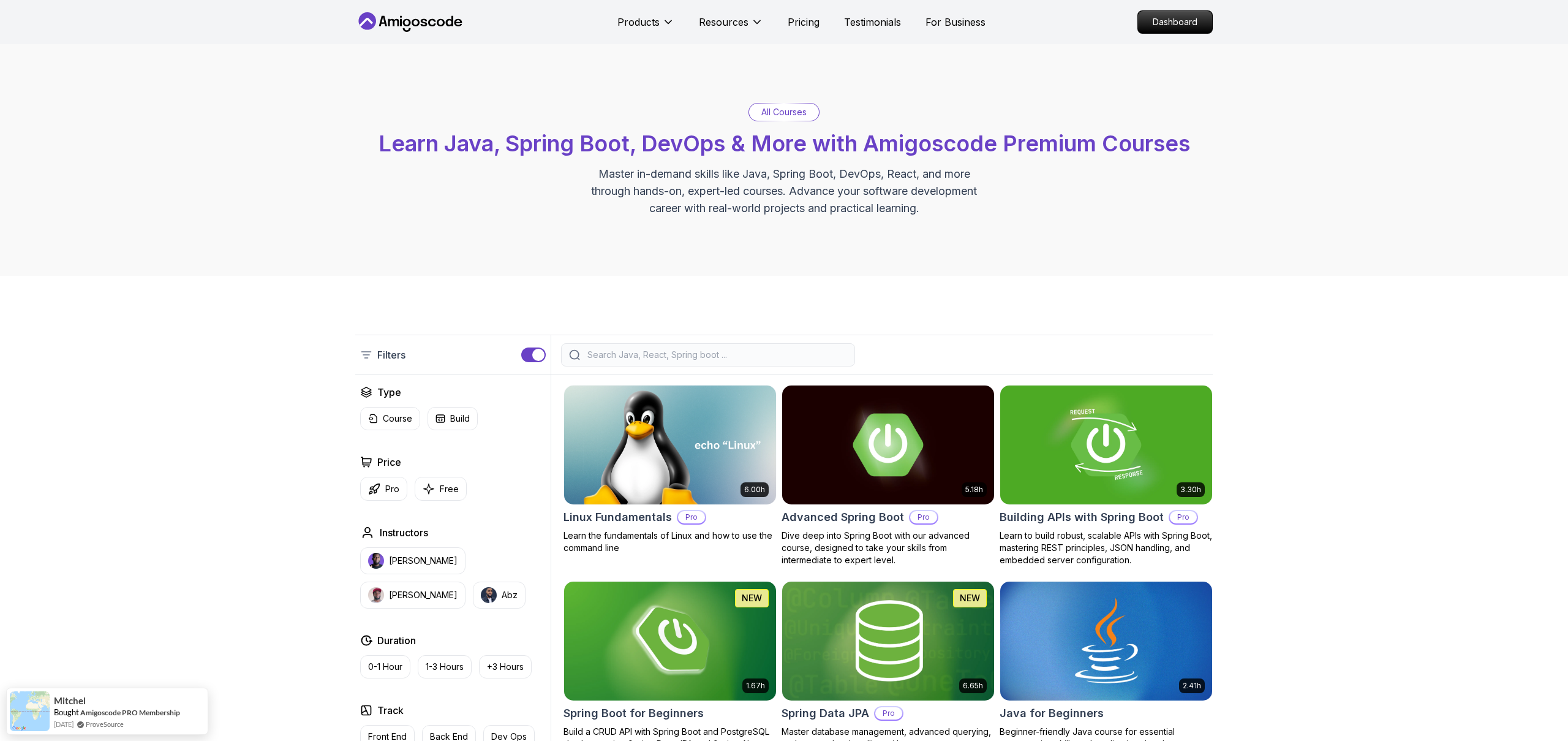
click at [661, 360] on input "search" at bounding box center [717, 355] width 262 height 12
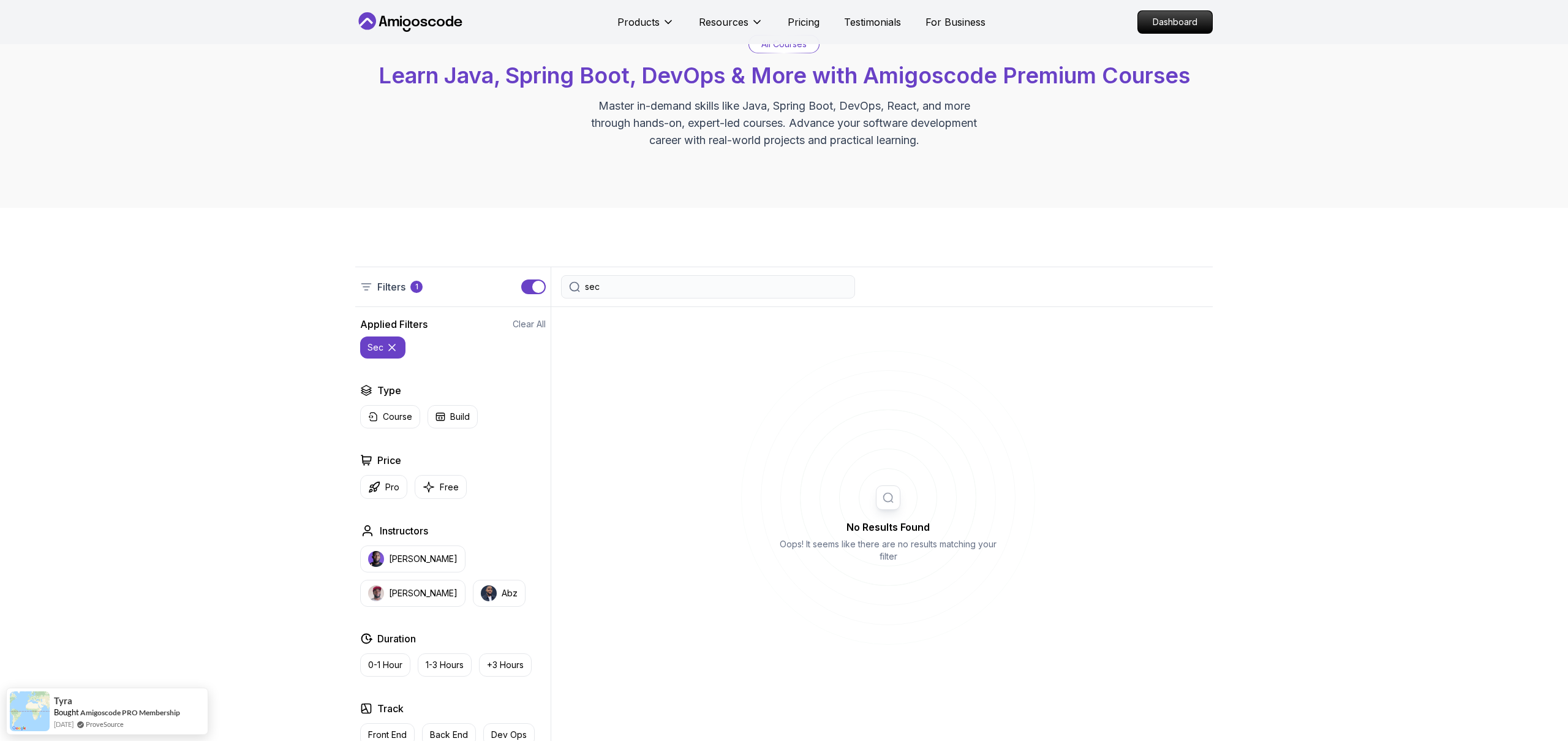
scroll to position [164, 0]
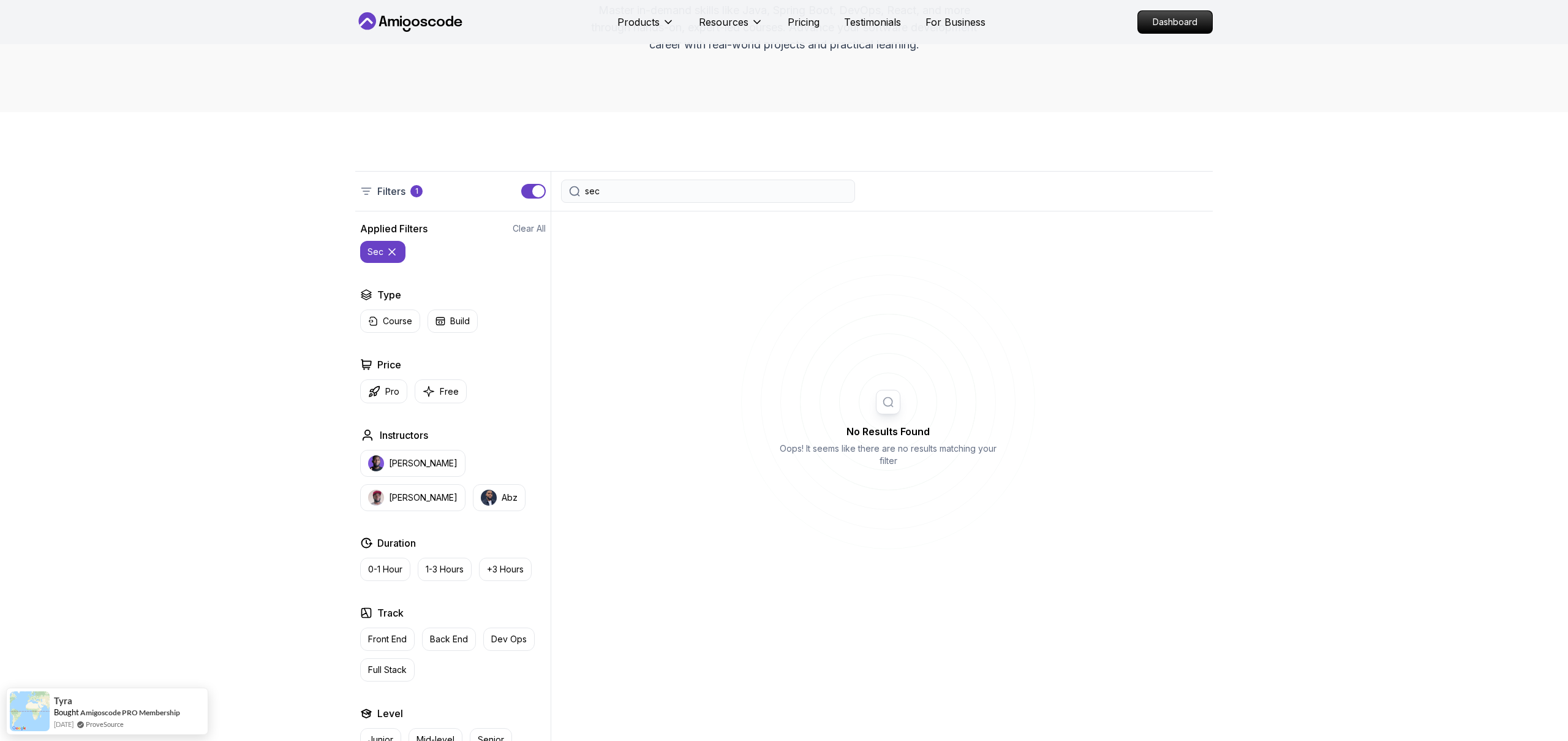
type input "sec"
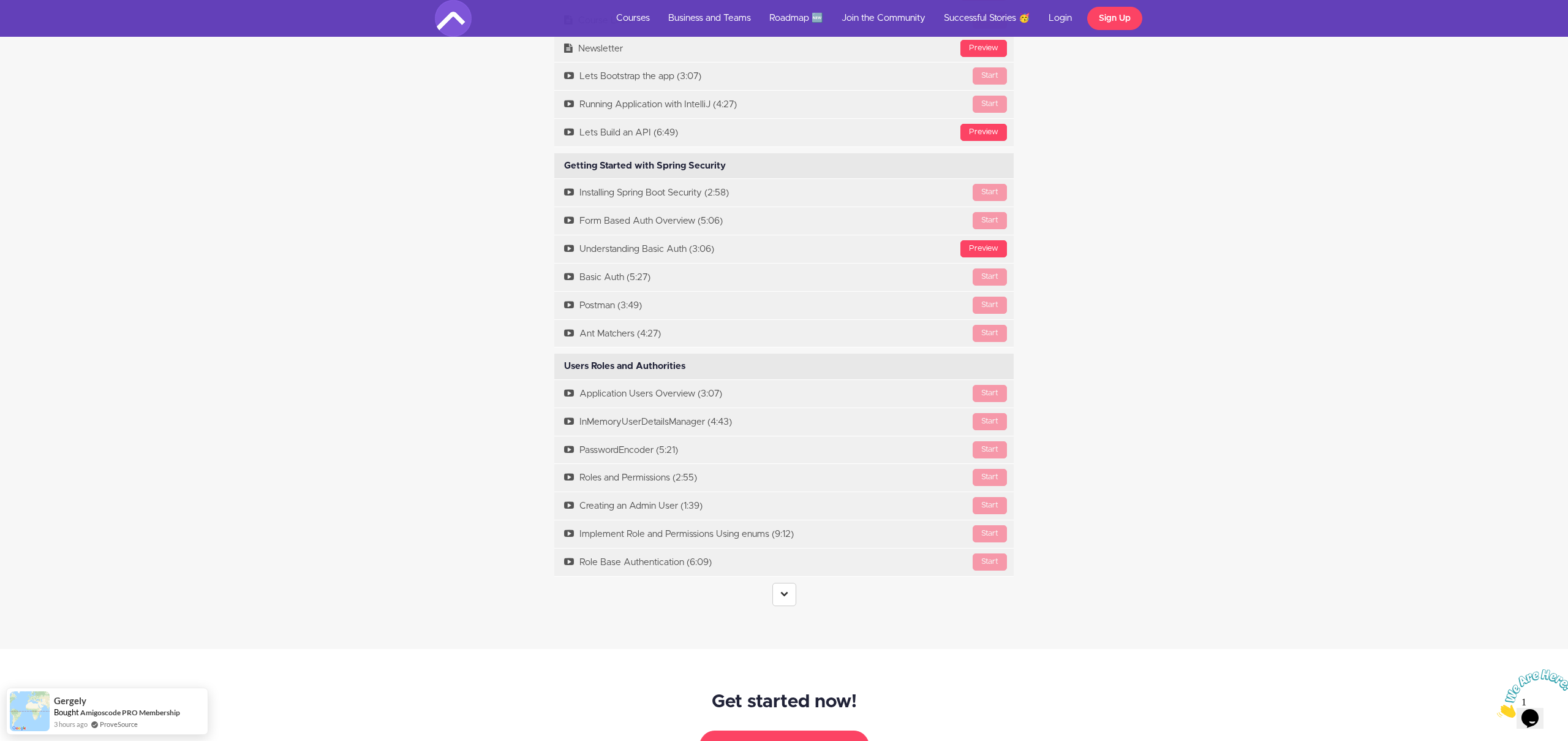
scroll to position [2145, 0]
click at [788, 596] on link at bounding box center [784, 593] width 24 height 23
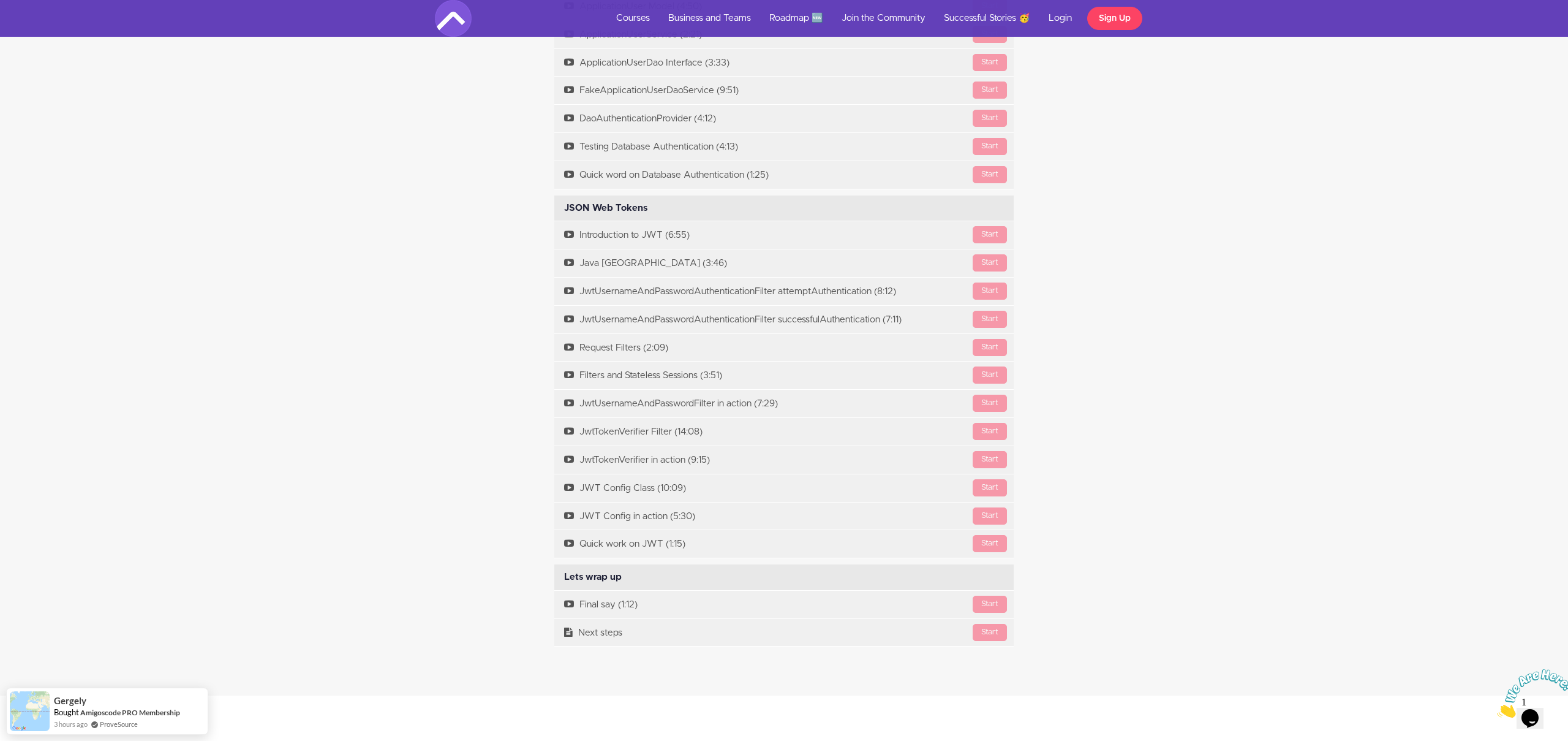
scroll to position [3429, 0]
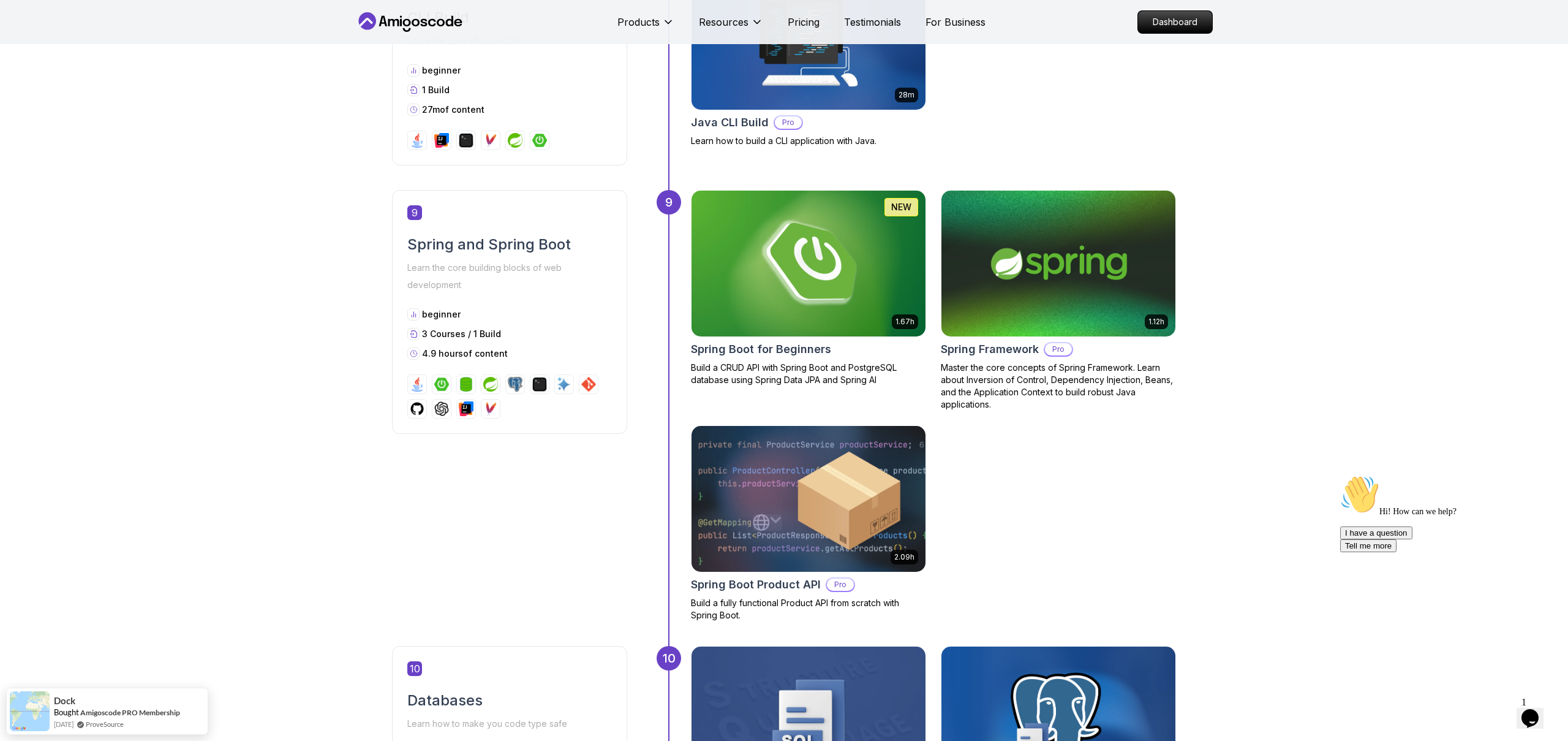
scroll to position [2622, 0]
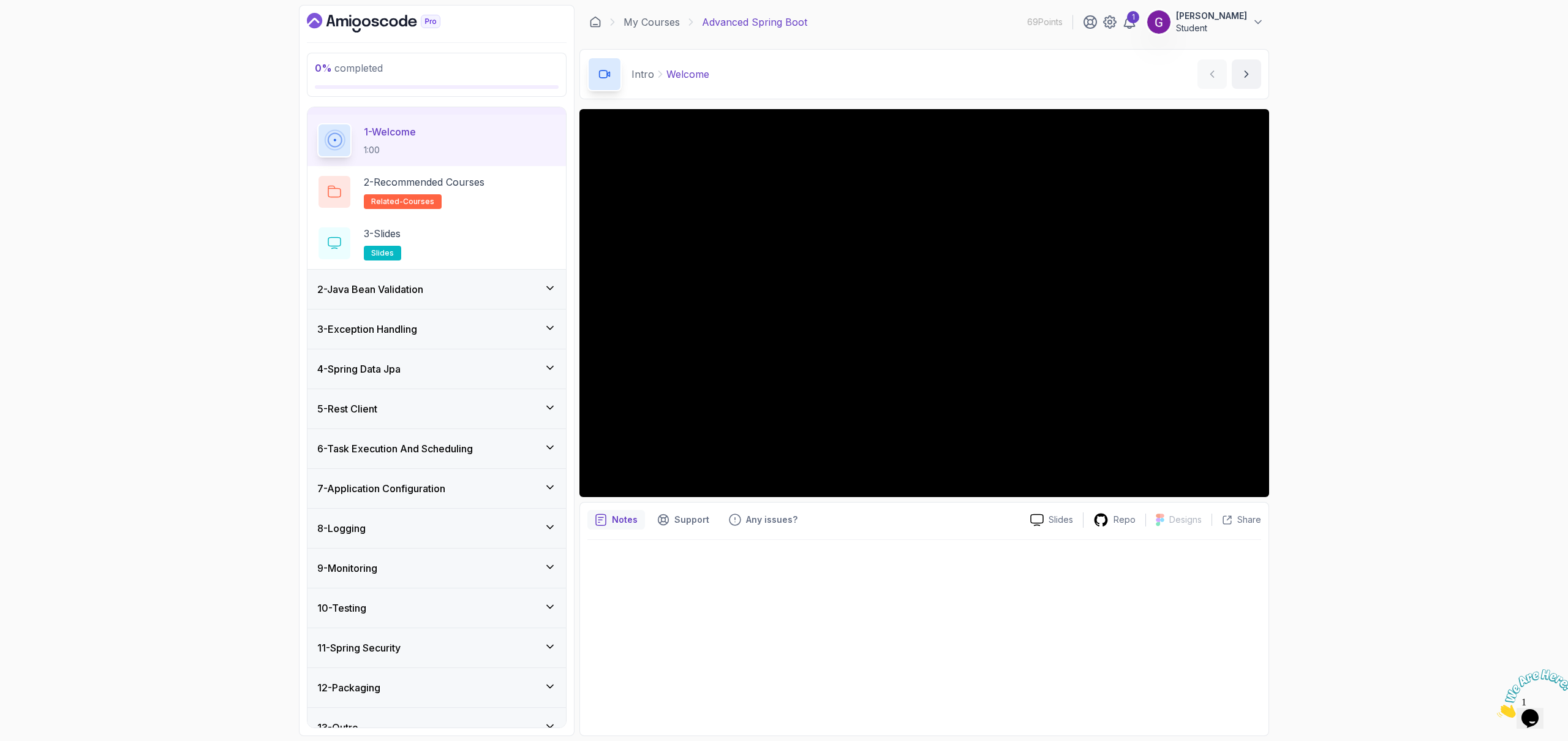
scroll to position [51, 0]
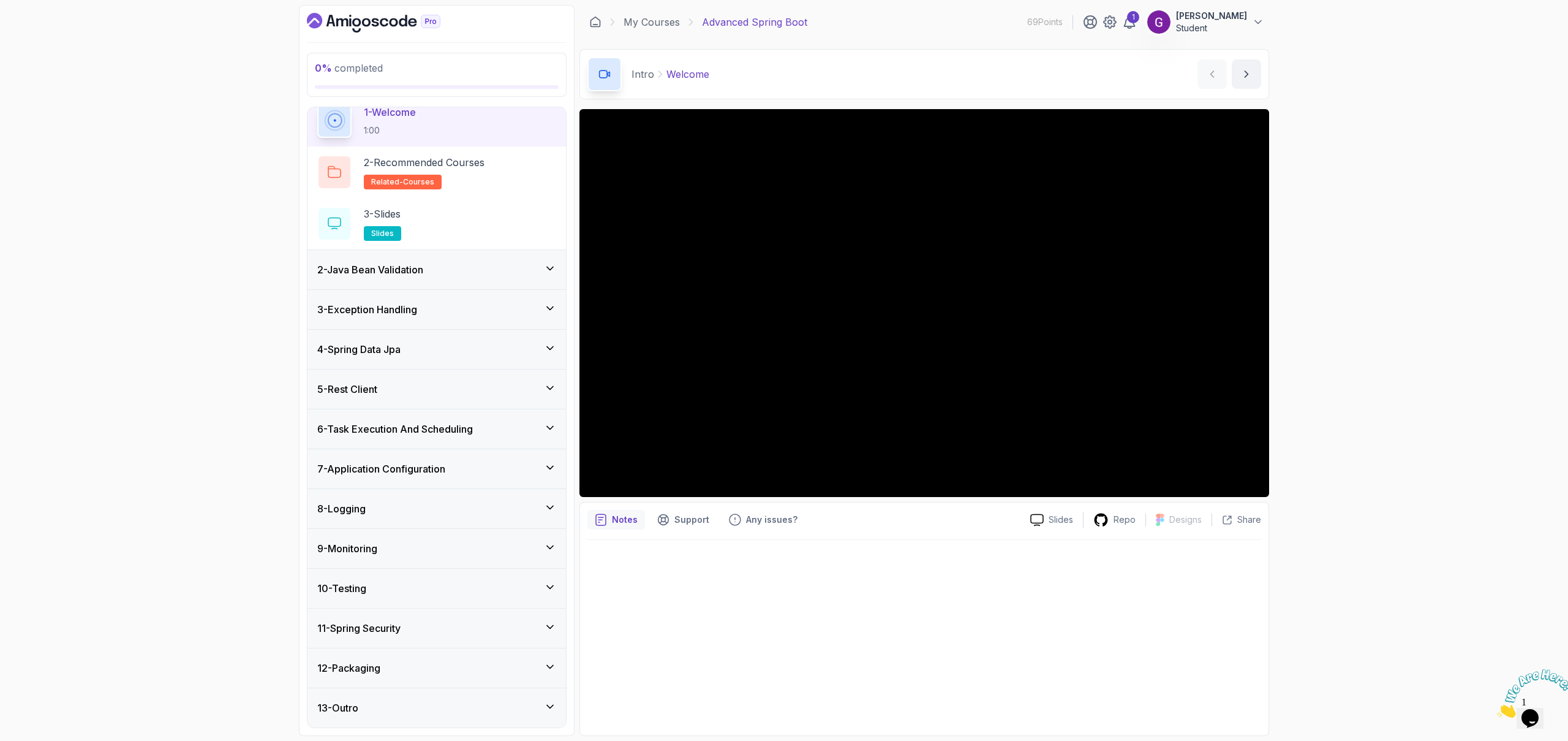
click at [462, 628] on div "11 - Spring Security" at bounding box center [436, 628] width 239 height 15
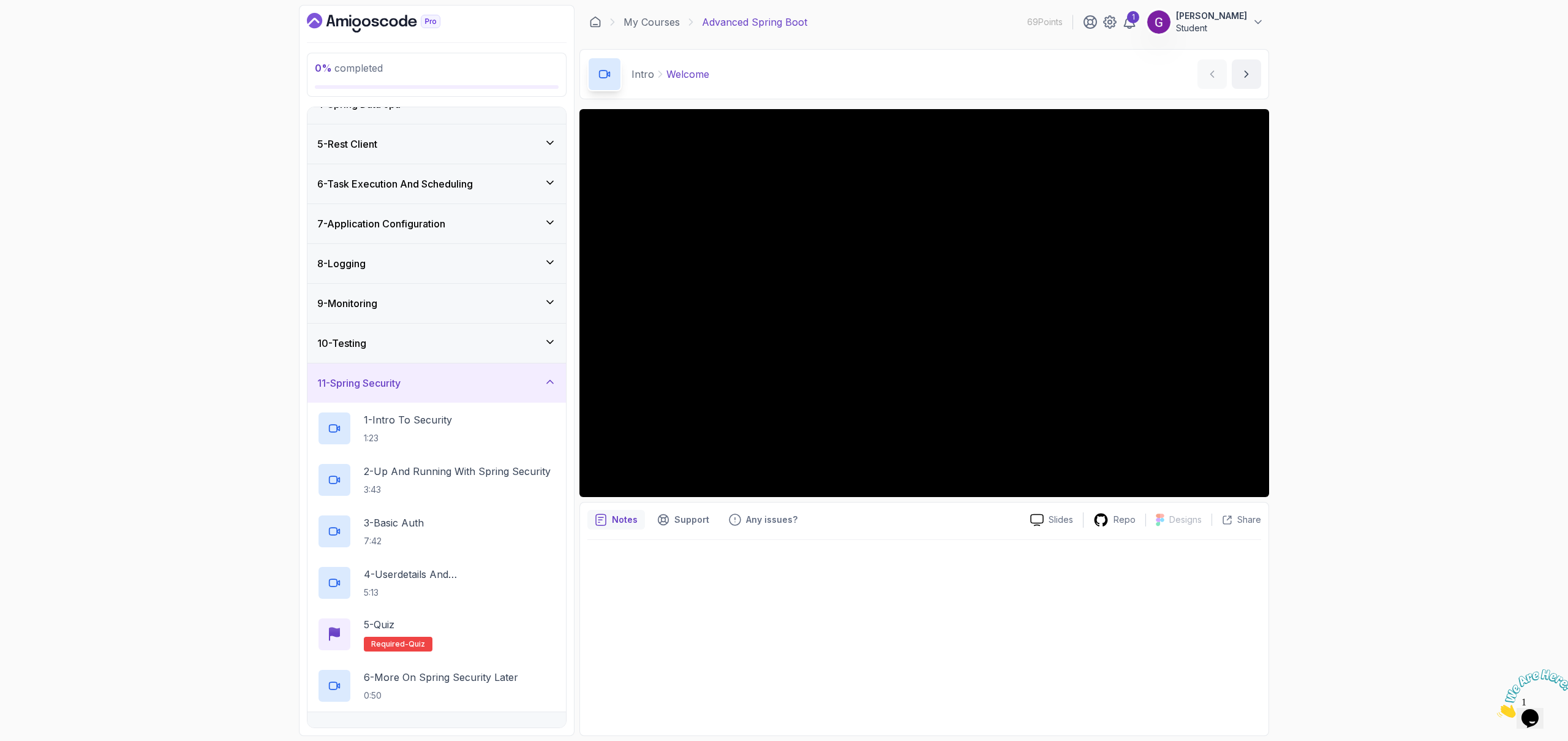
scroll to position [206, 0]
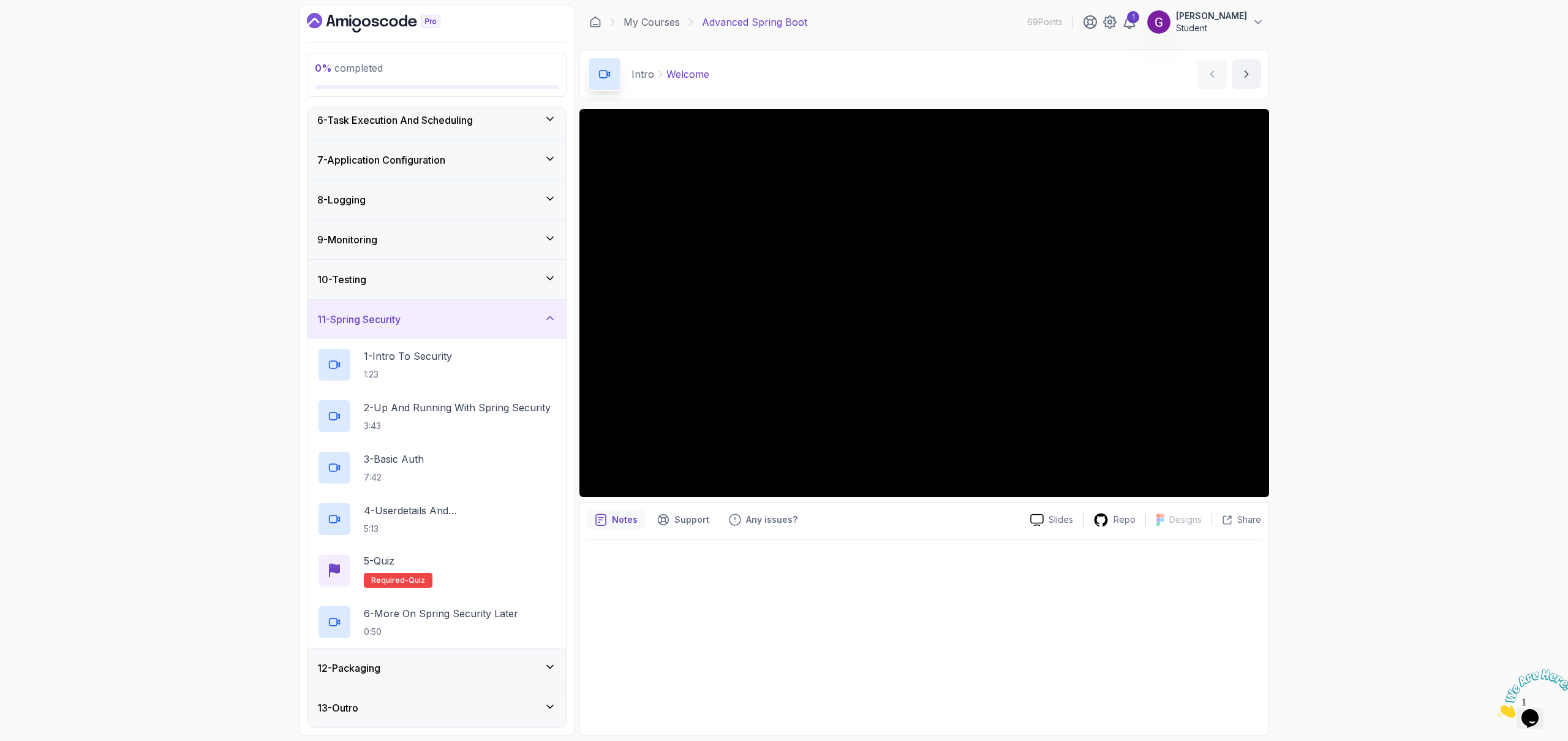
click at [456, 322] on div "11 - Spring Security" at bounding box center [436, 319] width 239 height 15
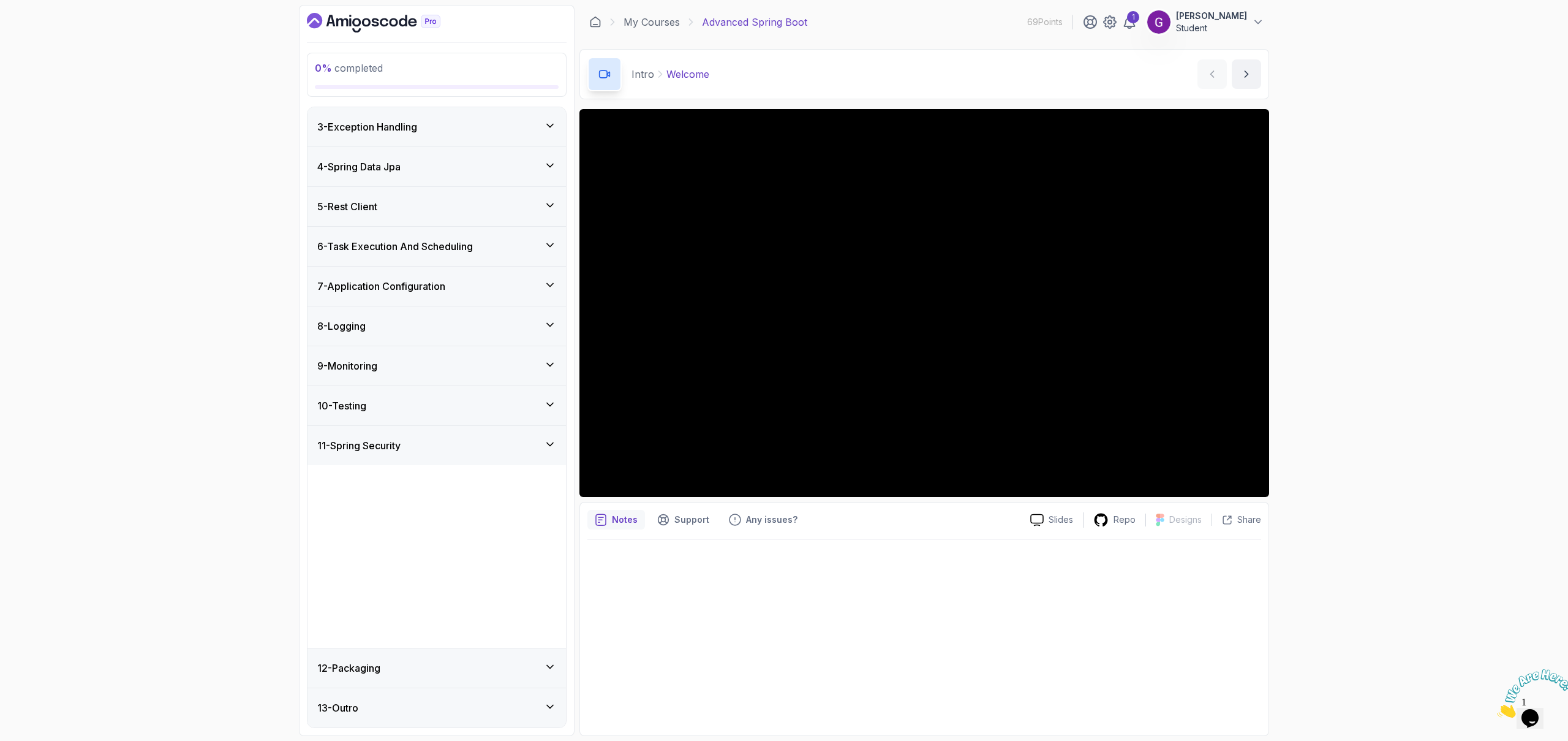
scroll to position [0, 0]
